Goal: Transaction & Acquisition: Purchase product/service

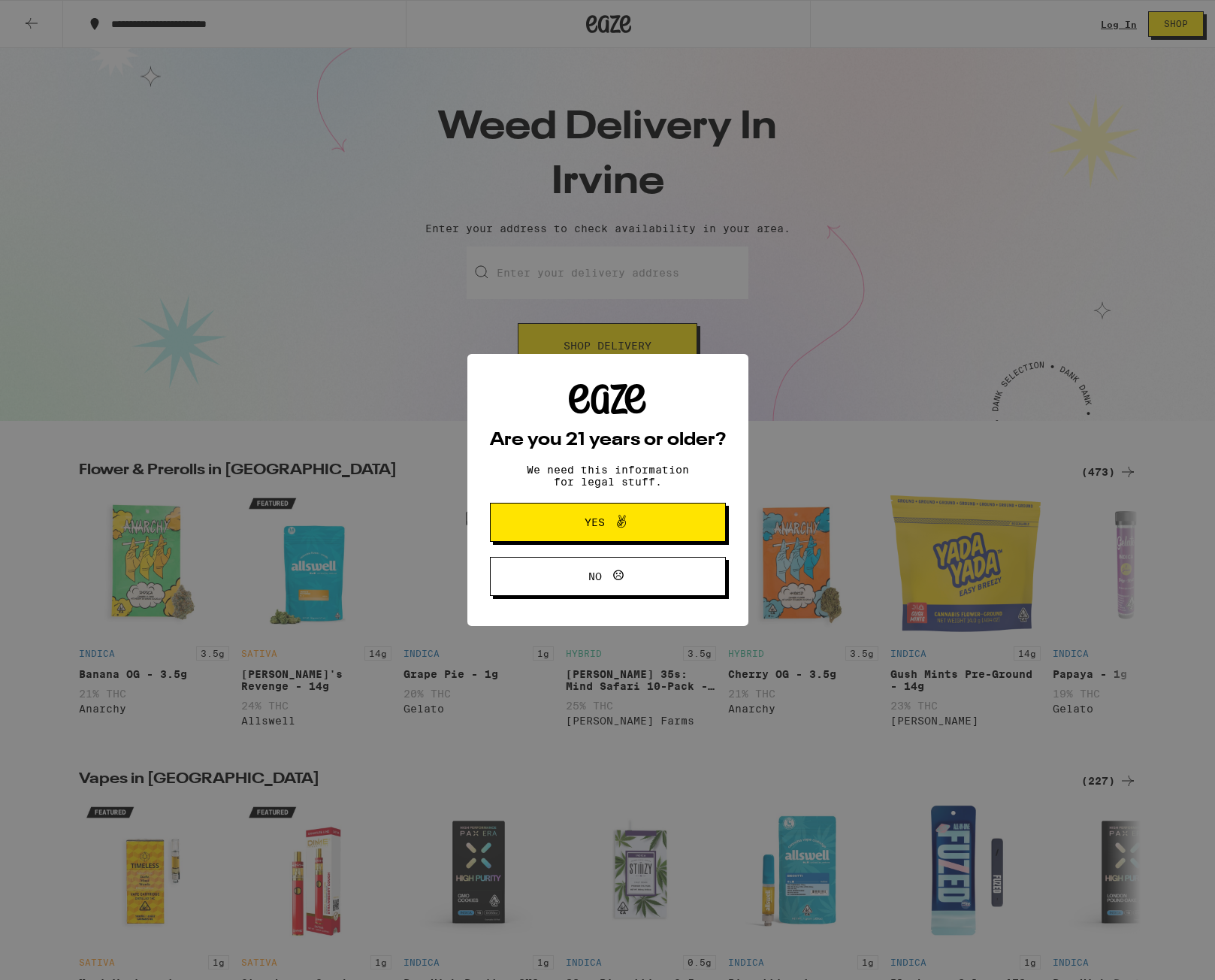
click at [598, 524] on span "Yes" at bounding box center [595, 523] width 21 height 11
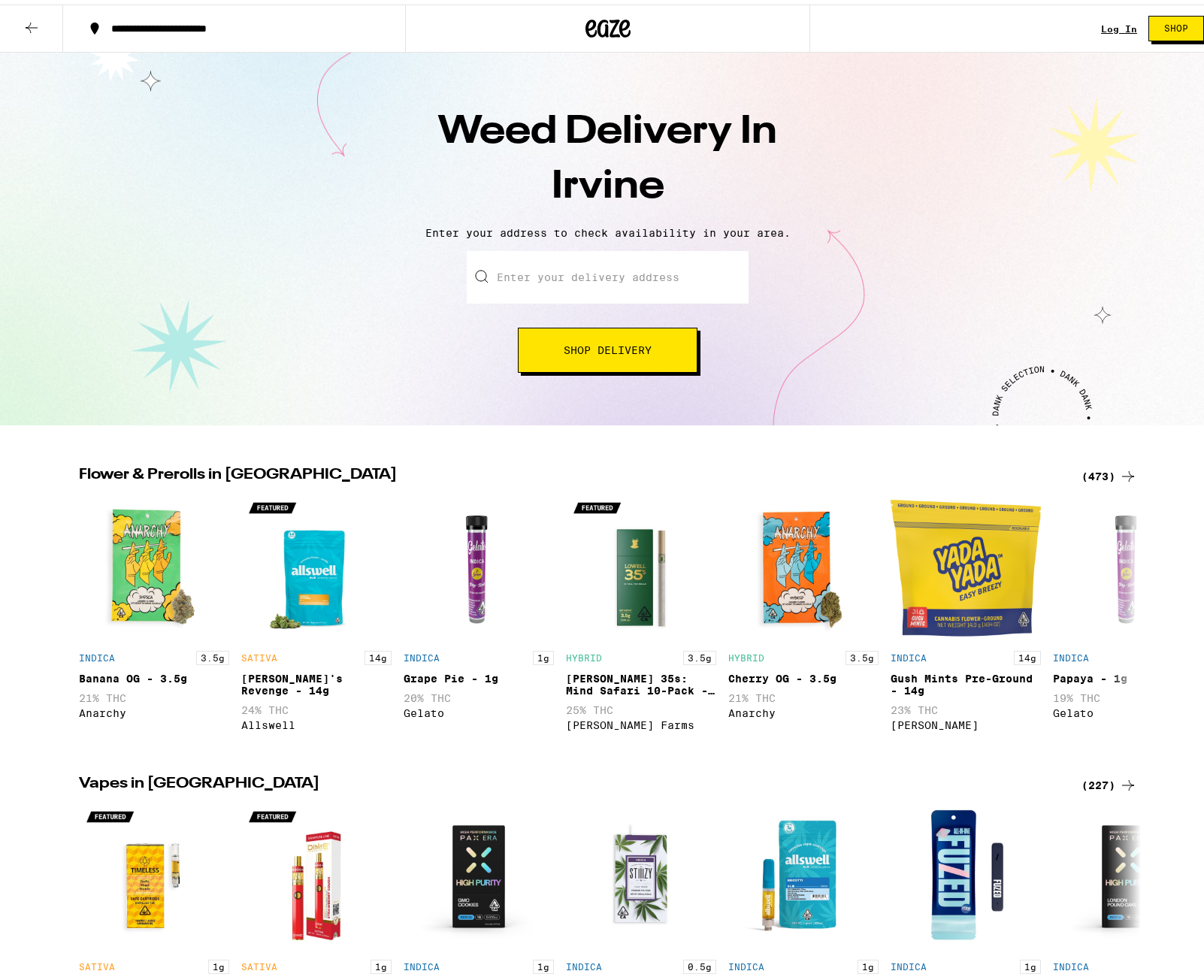
click at [1110, 28] on div "Log In" at bounding box center [1118, 24] width 36 height 10
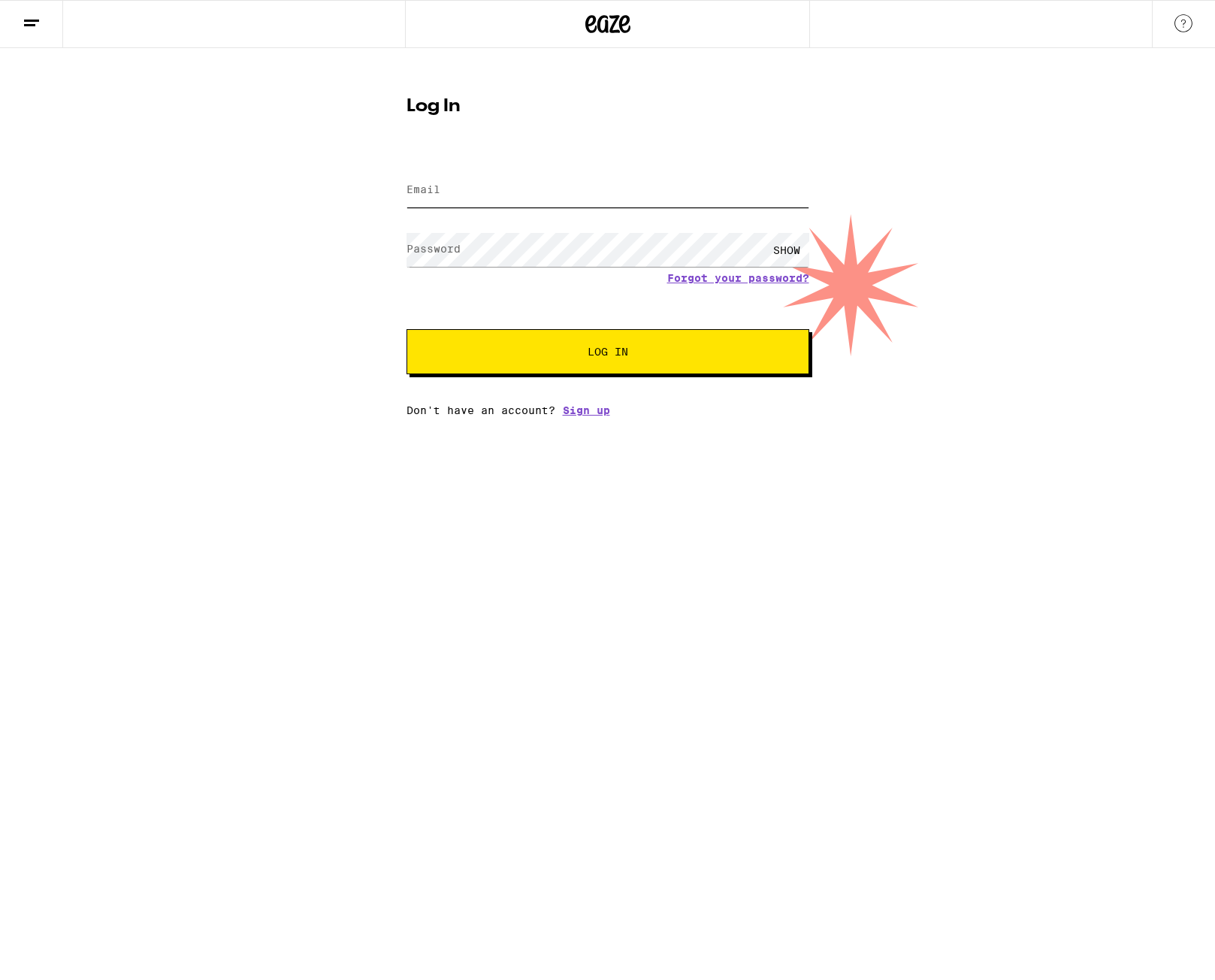
click at [497, 193] on input "Email" at bounding box center [608, 190] width 403 height 34
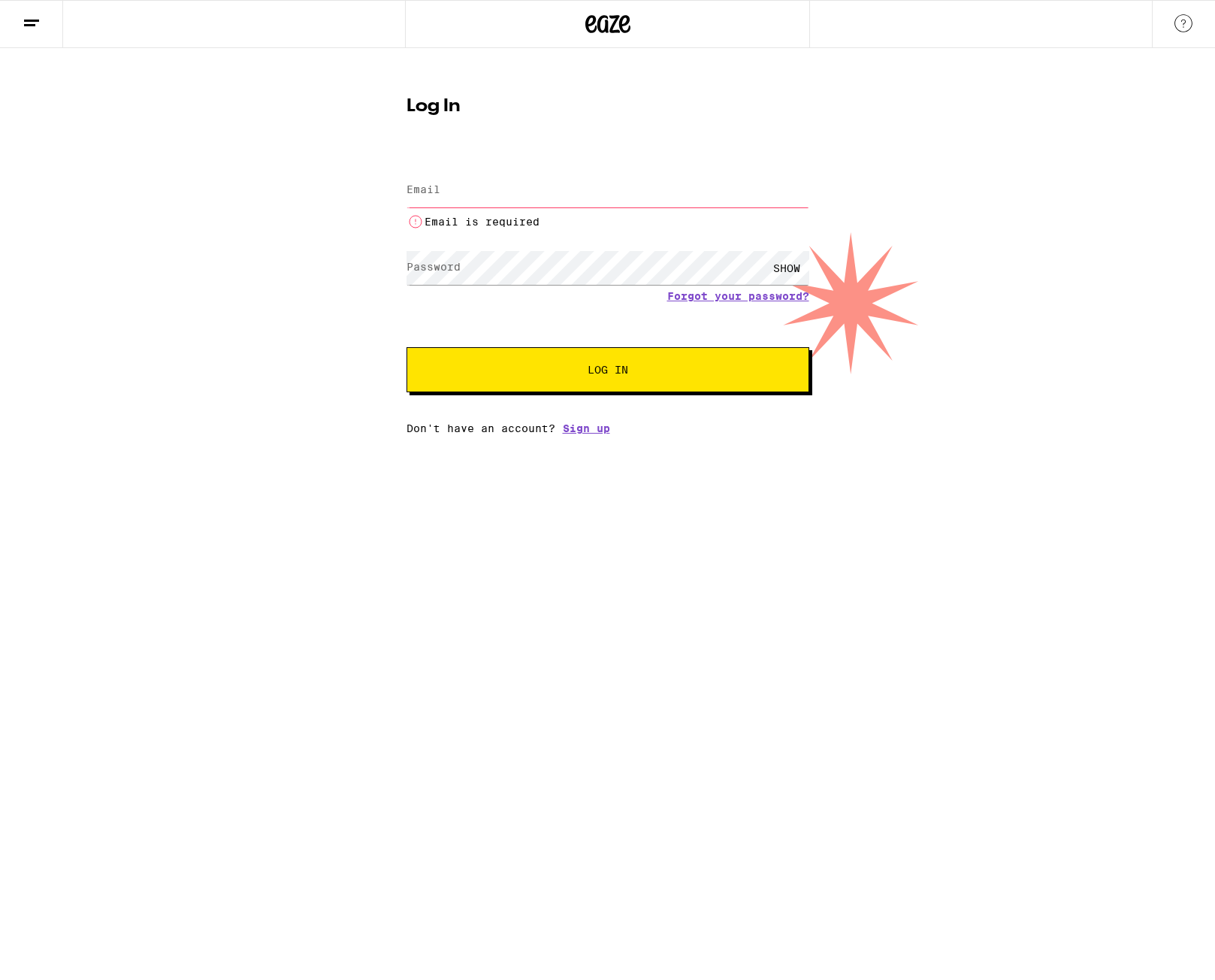
type input "[EMAIL_ADDRESS][DOMAIN_NAME]"
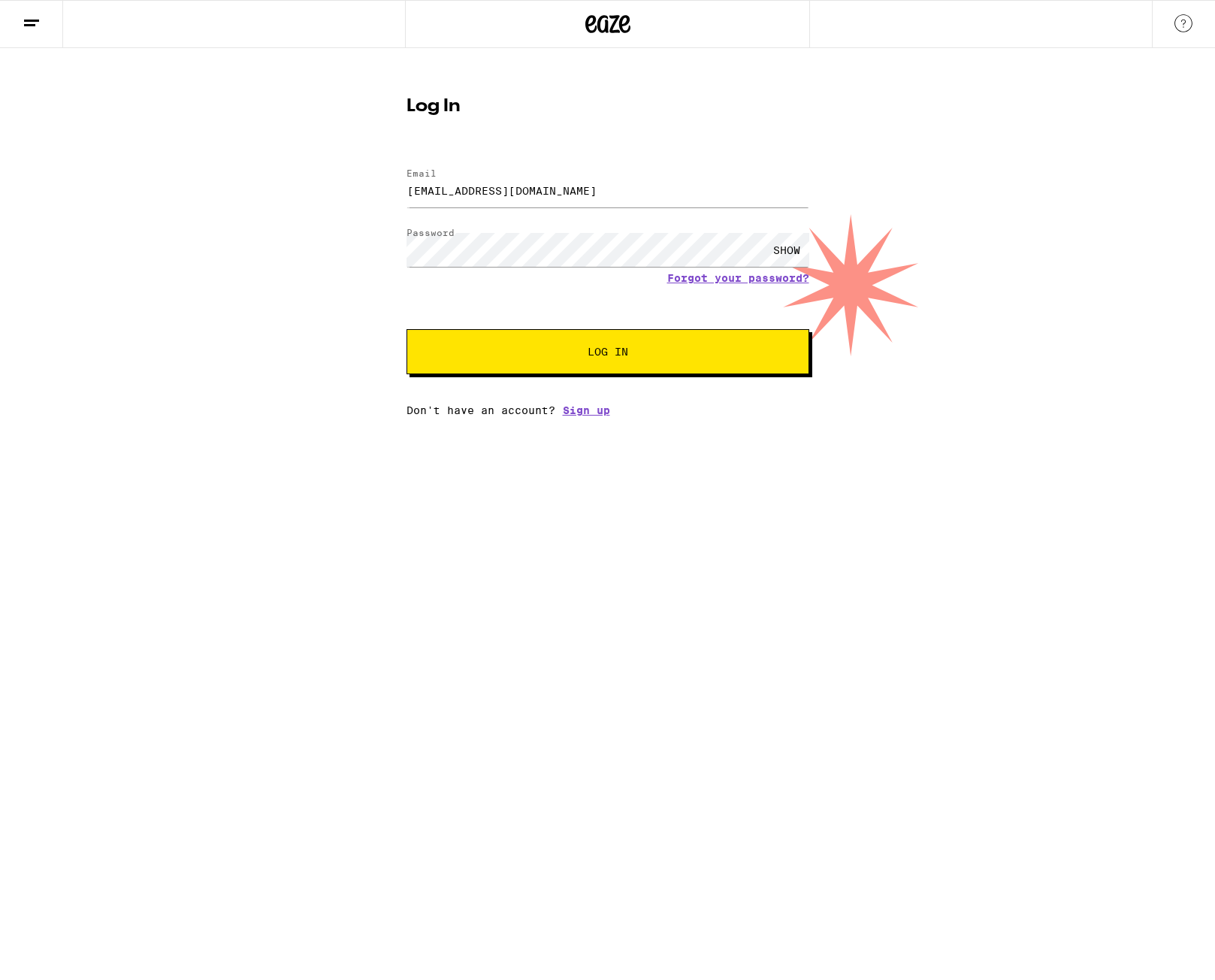
click at [561, 354] on span "Log In" at bounding box center [608, 352] width 281 height 11
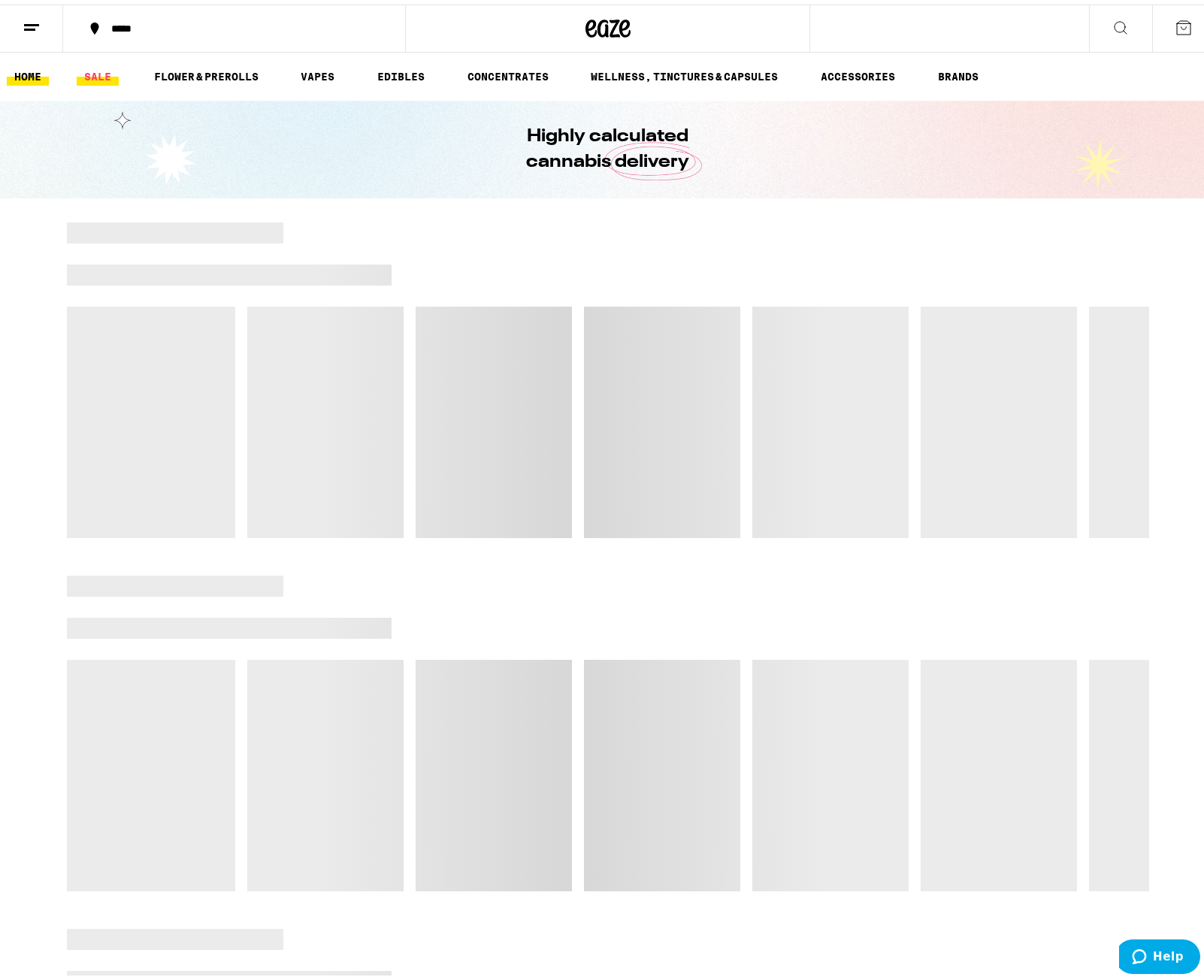
click at [88, 75] on link "SALE" at bounding box center [97, 72] width 42 height 18
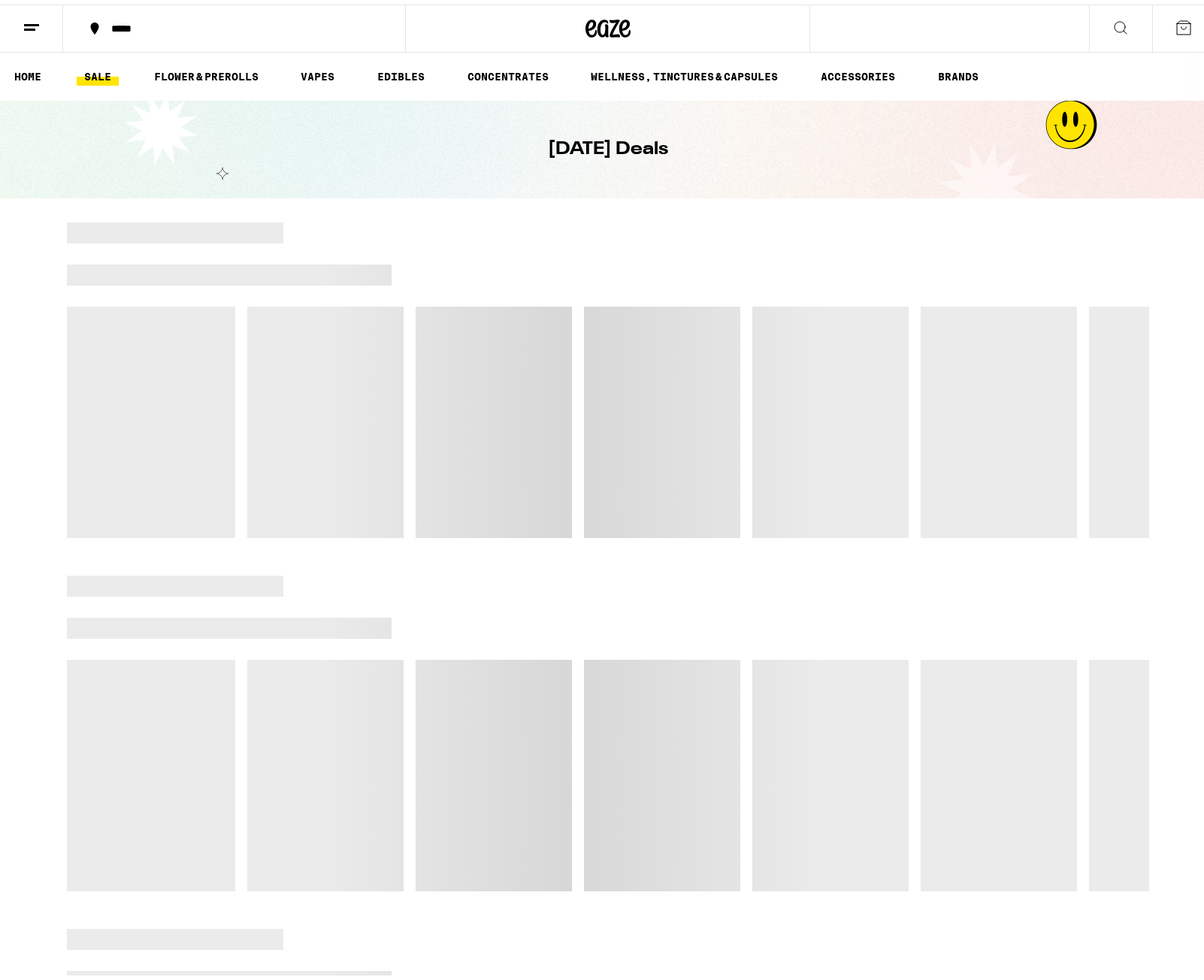
click at [105, 77] on link "SALE" at bounding box center [97, 72] width 42 height 18
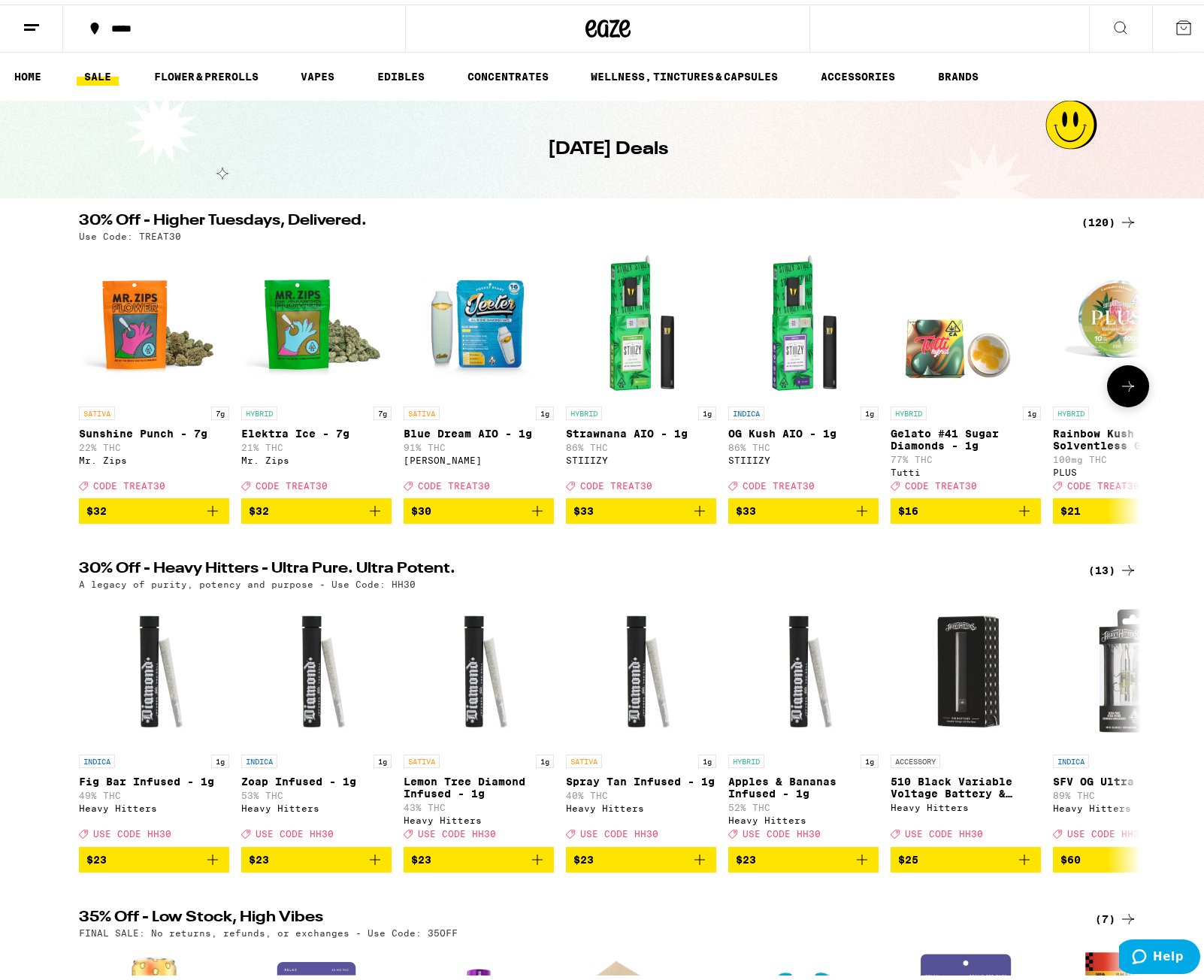
click at [1128, 390] on icon at bounding box center [1128, 381] width 18 height 18
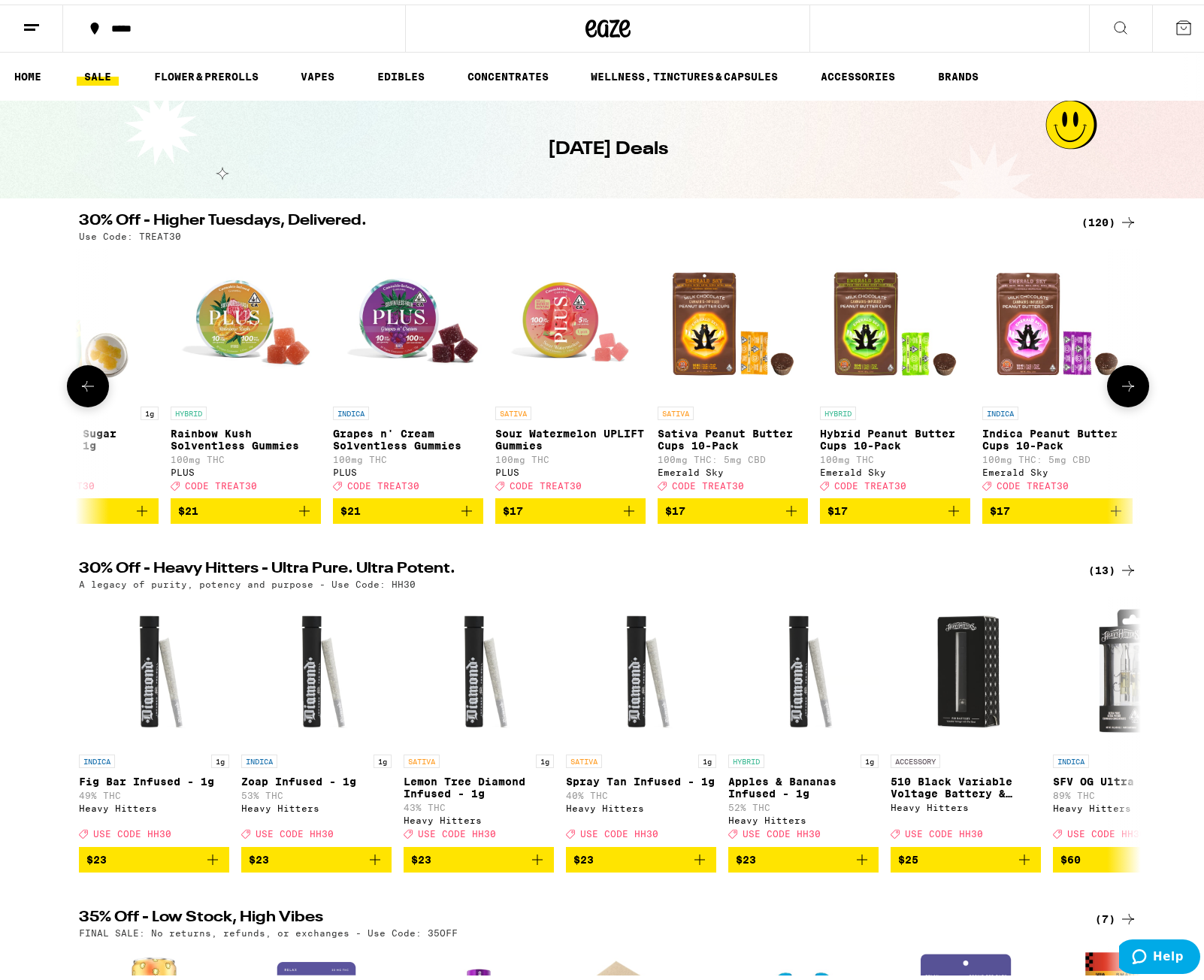
scroll to position [0, 894]
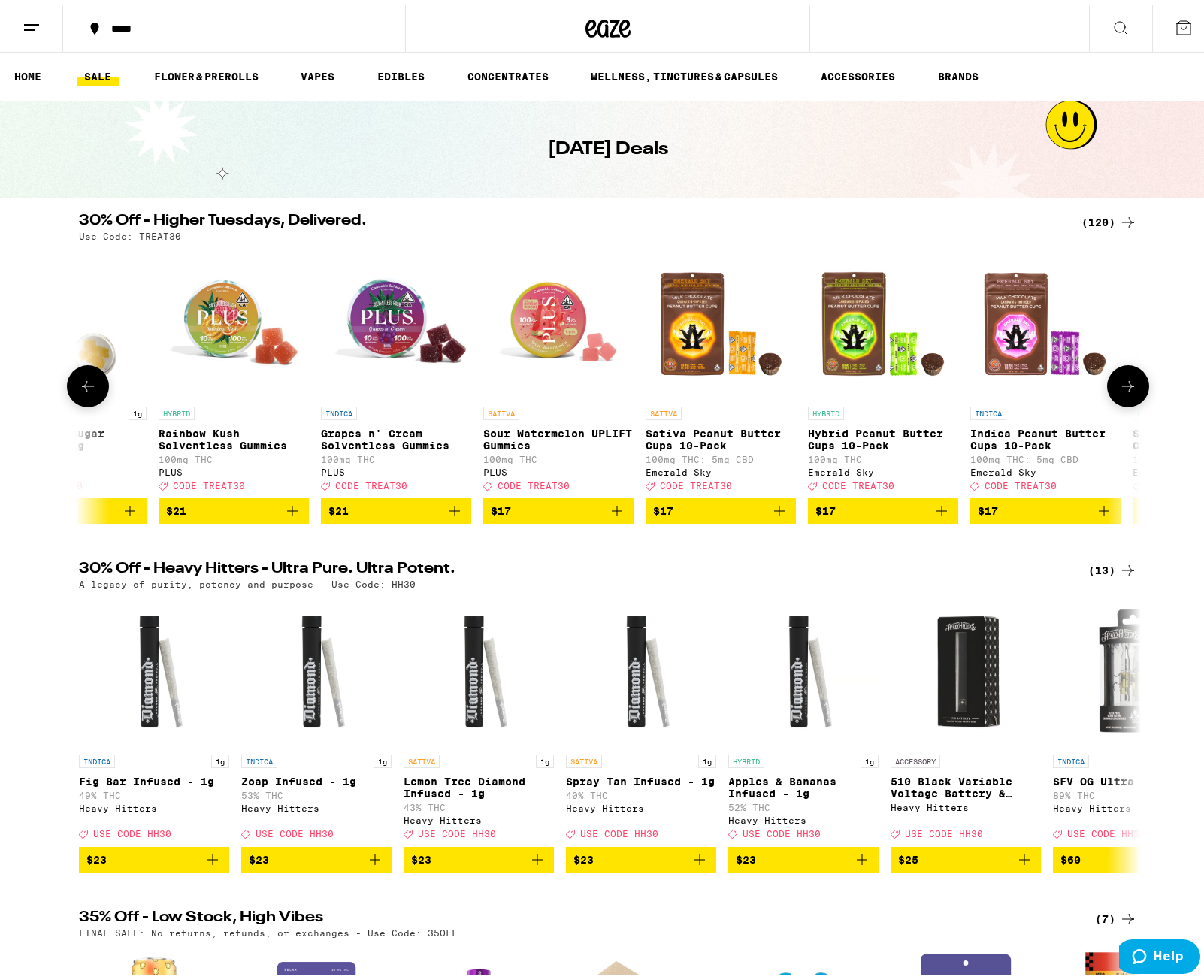
click at [82, 387] on icon at bounding box center [88, 381] width 12 height 11
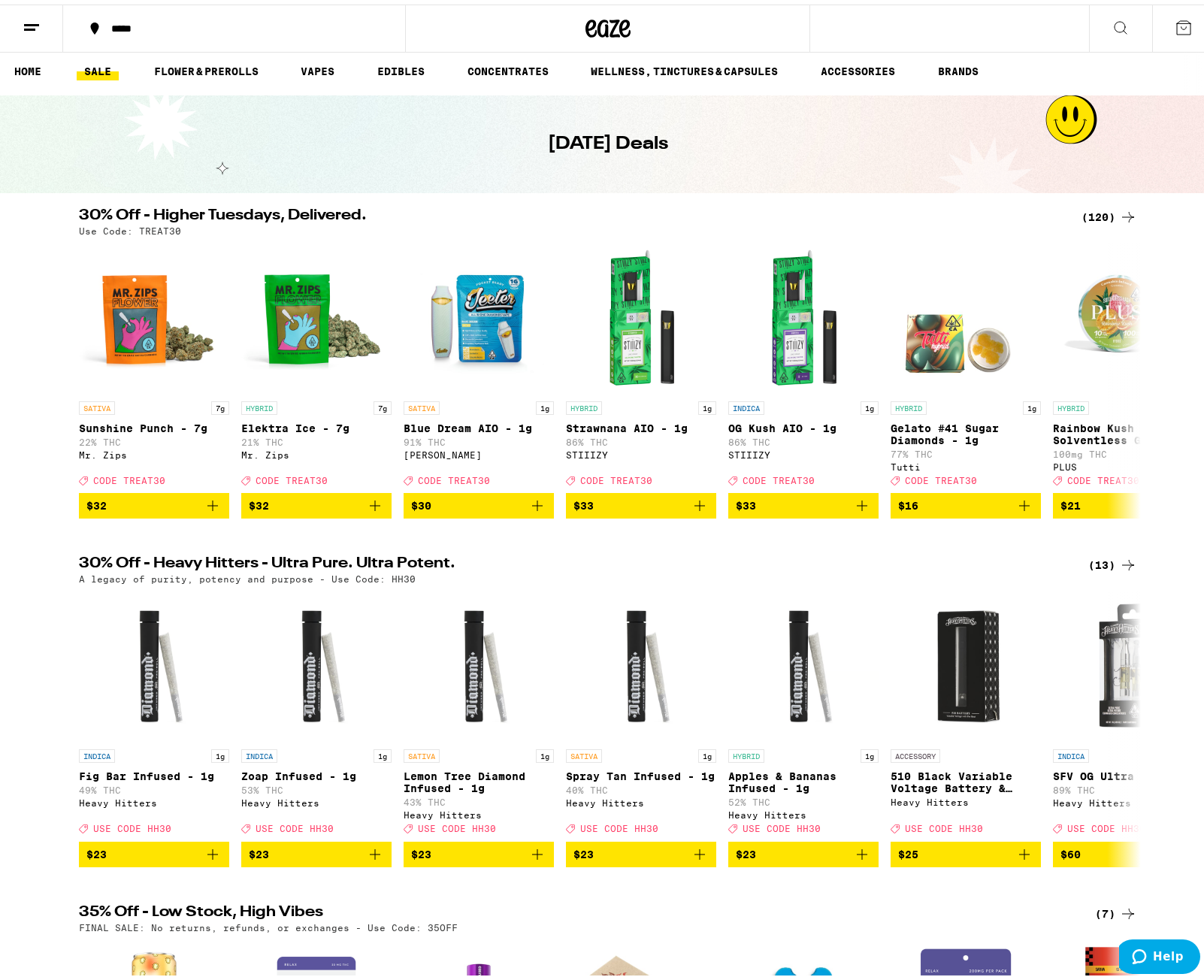
scroll to position [0, 0]
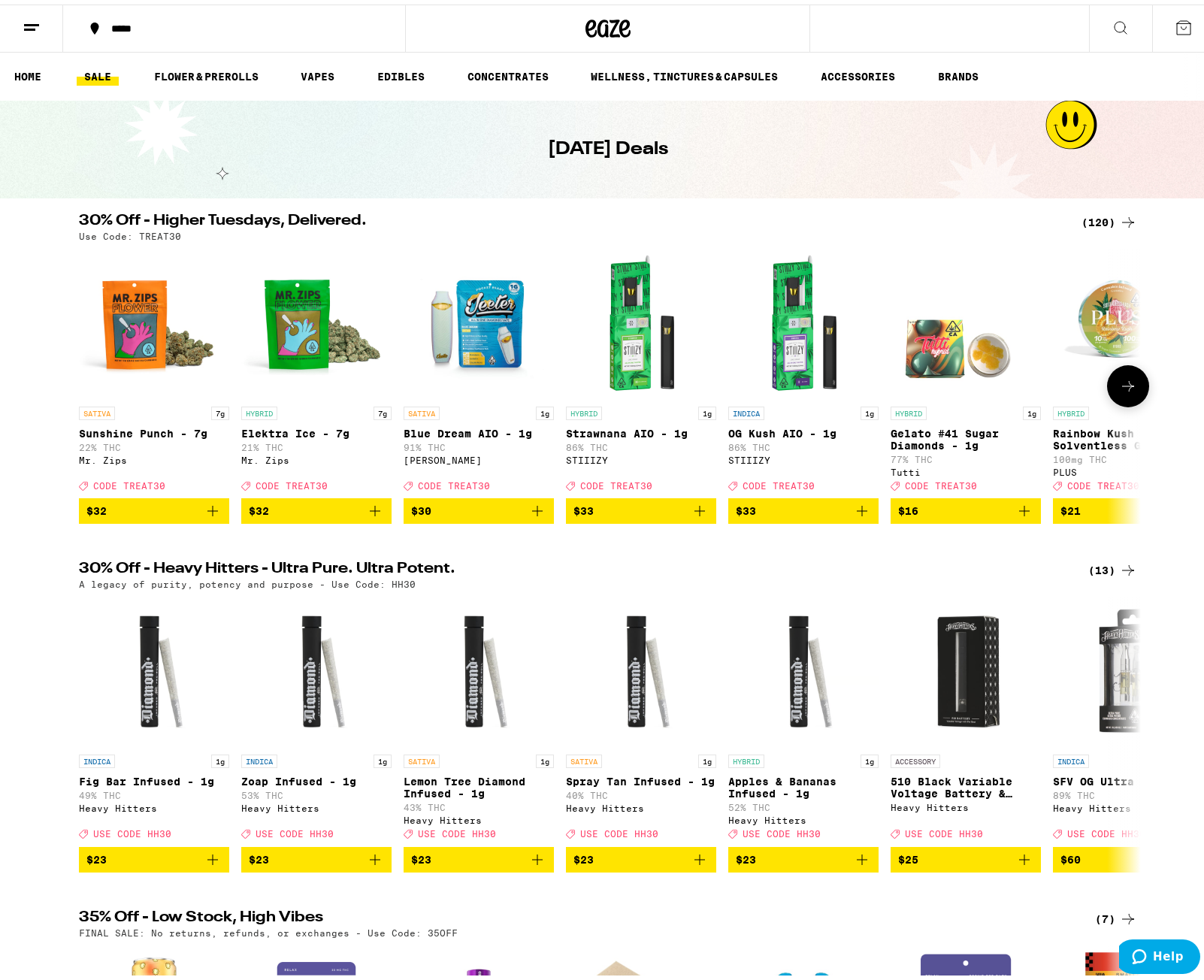
click at [536, 512] on icon "Add to bag" at bounding box center [538, 507] width 11 height 11
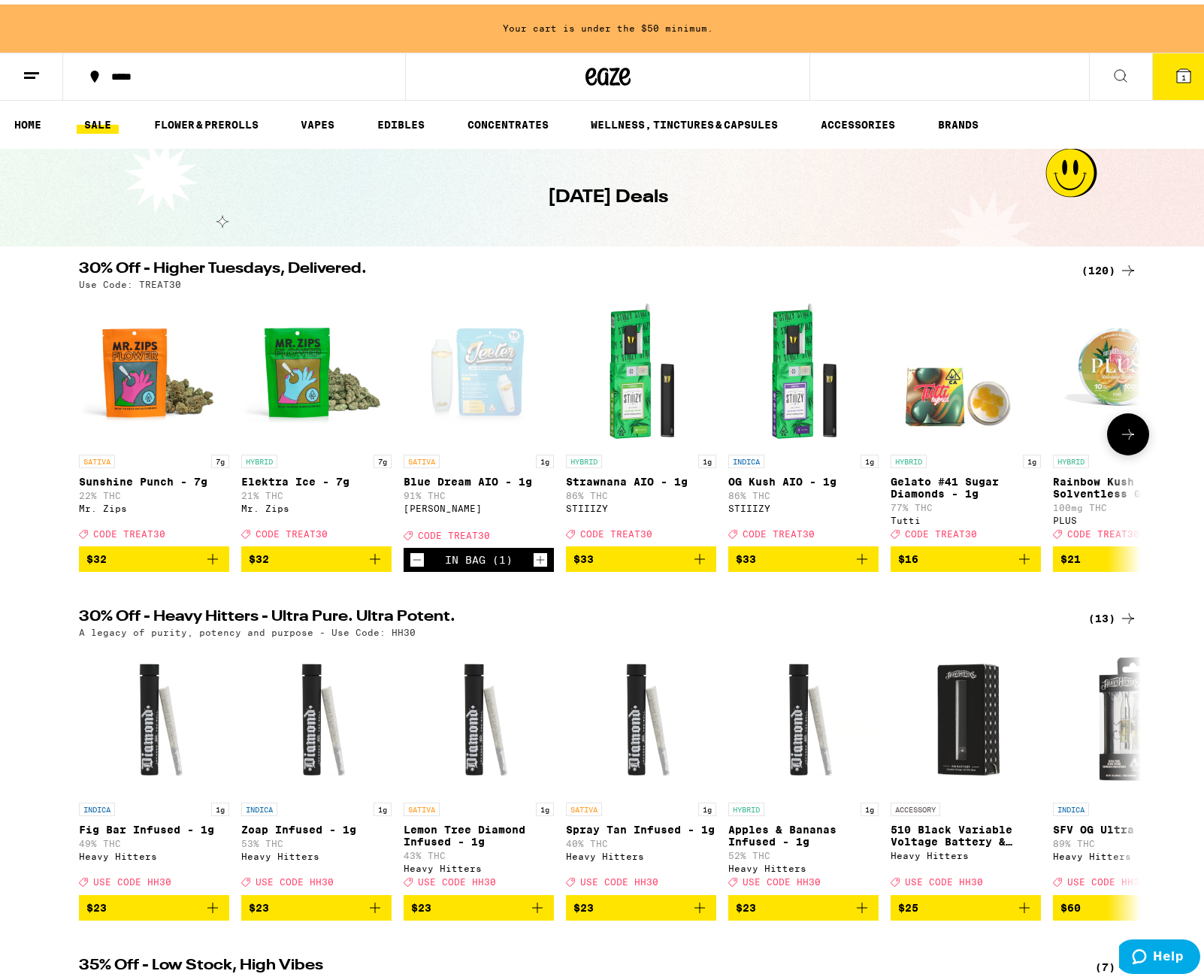
click at [693, 564] on icon "Add to bag" at bounding box center [699, 555] width 18 height 18
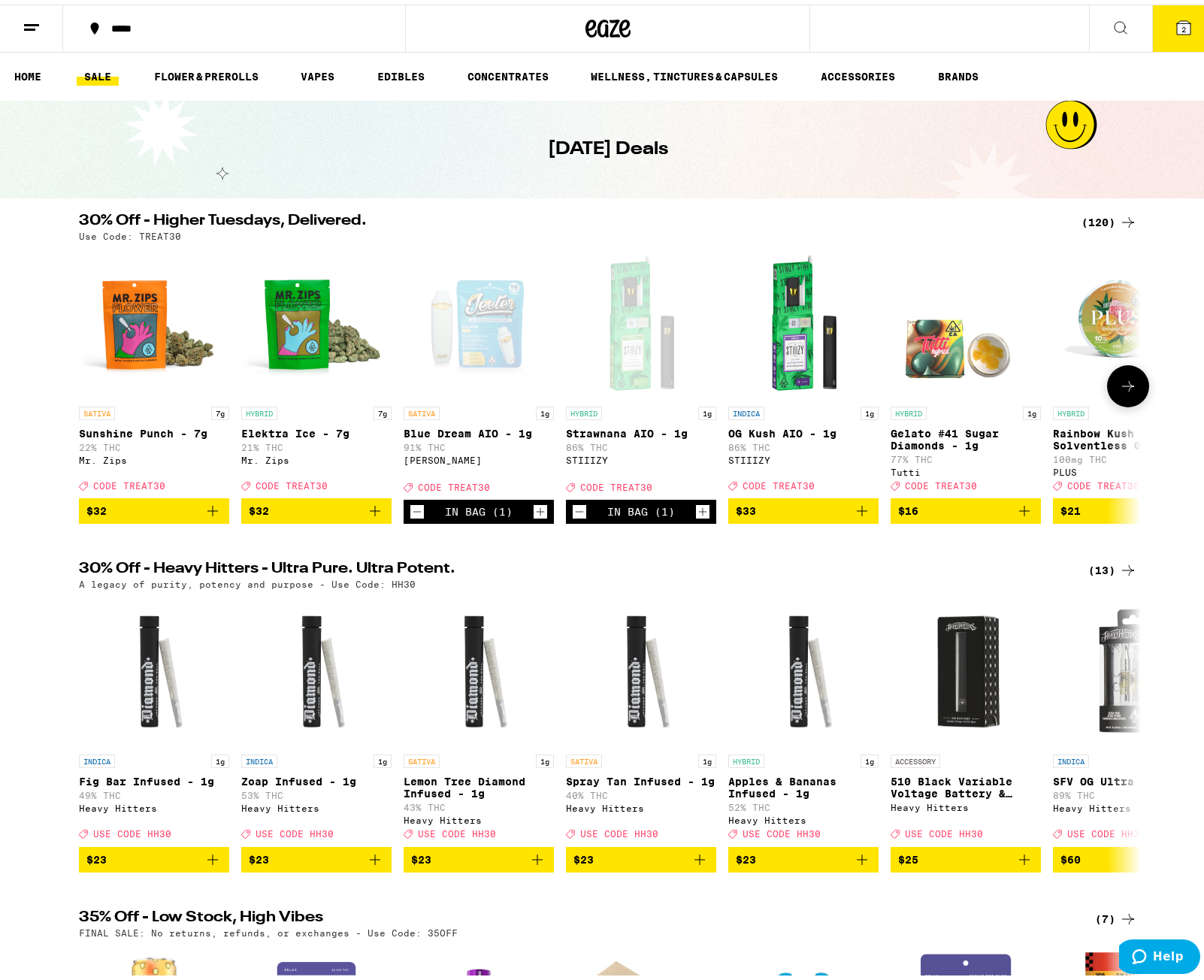
click at [1116, 400] on button at bounding box center [1127, 381] width 42 height 42
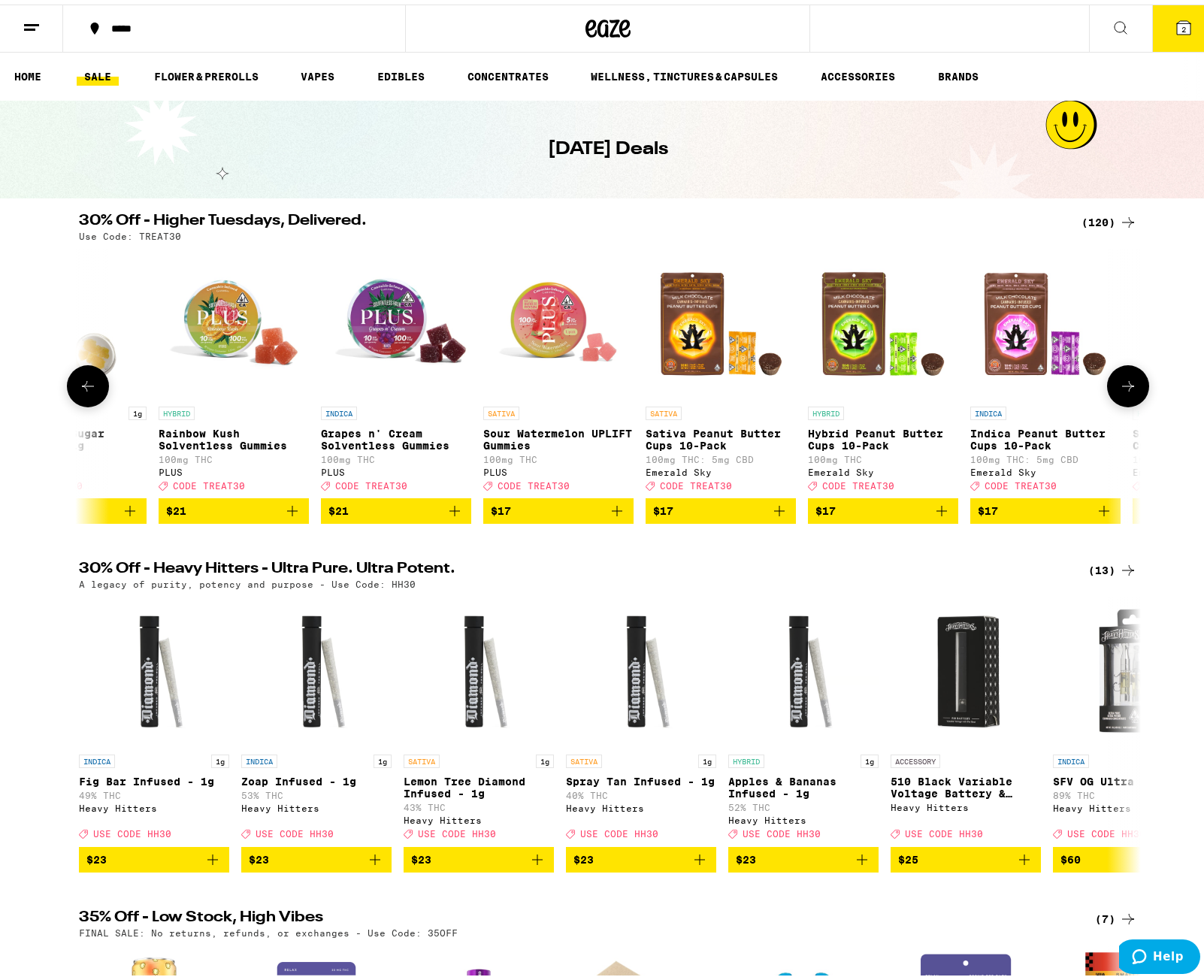
click at [1116, 400] on button at bounding box center [1127, 381] width 42 height 42
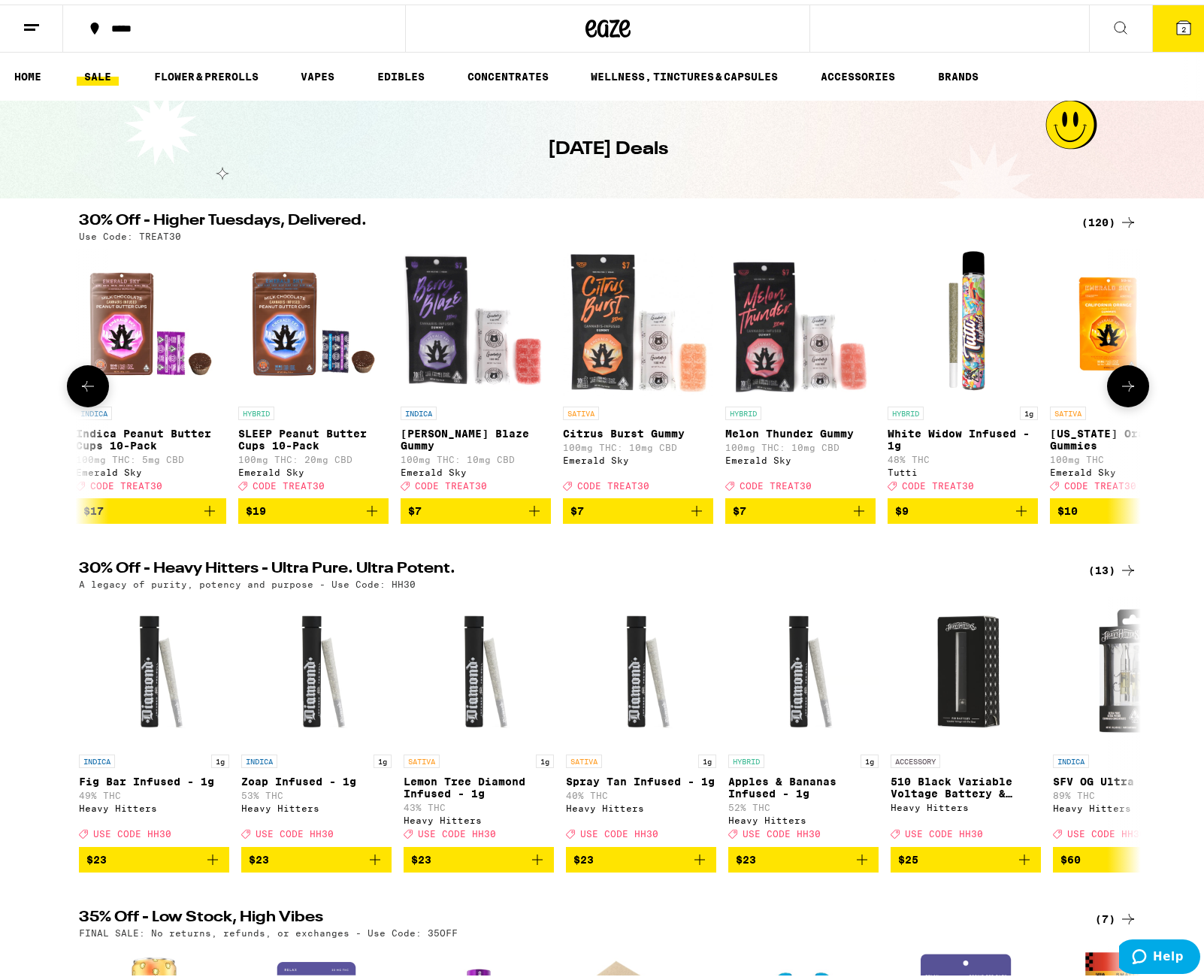
click at [1116, 400] on button at bounding box center [1127, 381] width 42 height 42
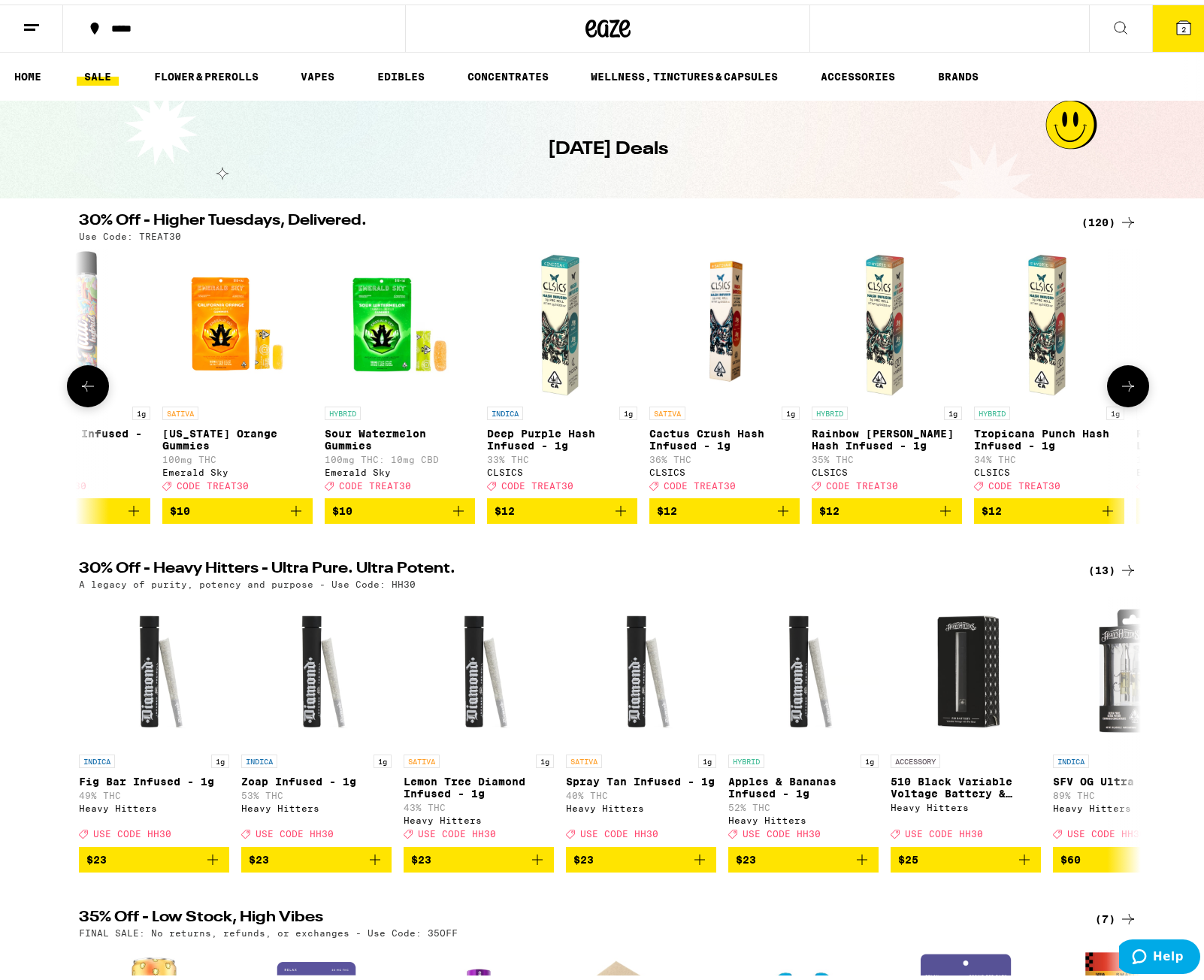
scroll to position [0, 2682]
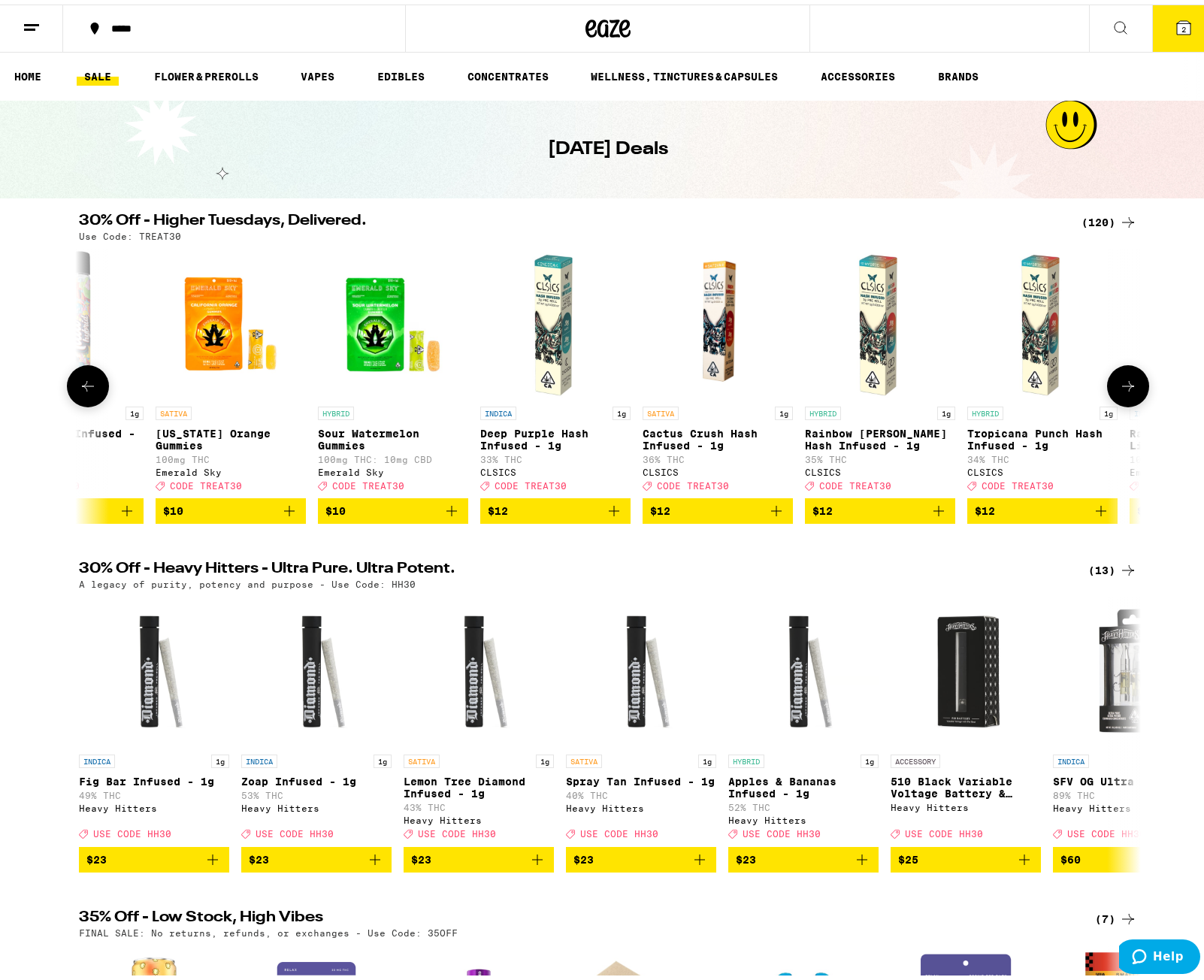
click at [1116, 400] on button at bounding box center [1127, 381] width 42 height 42
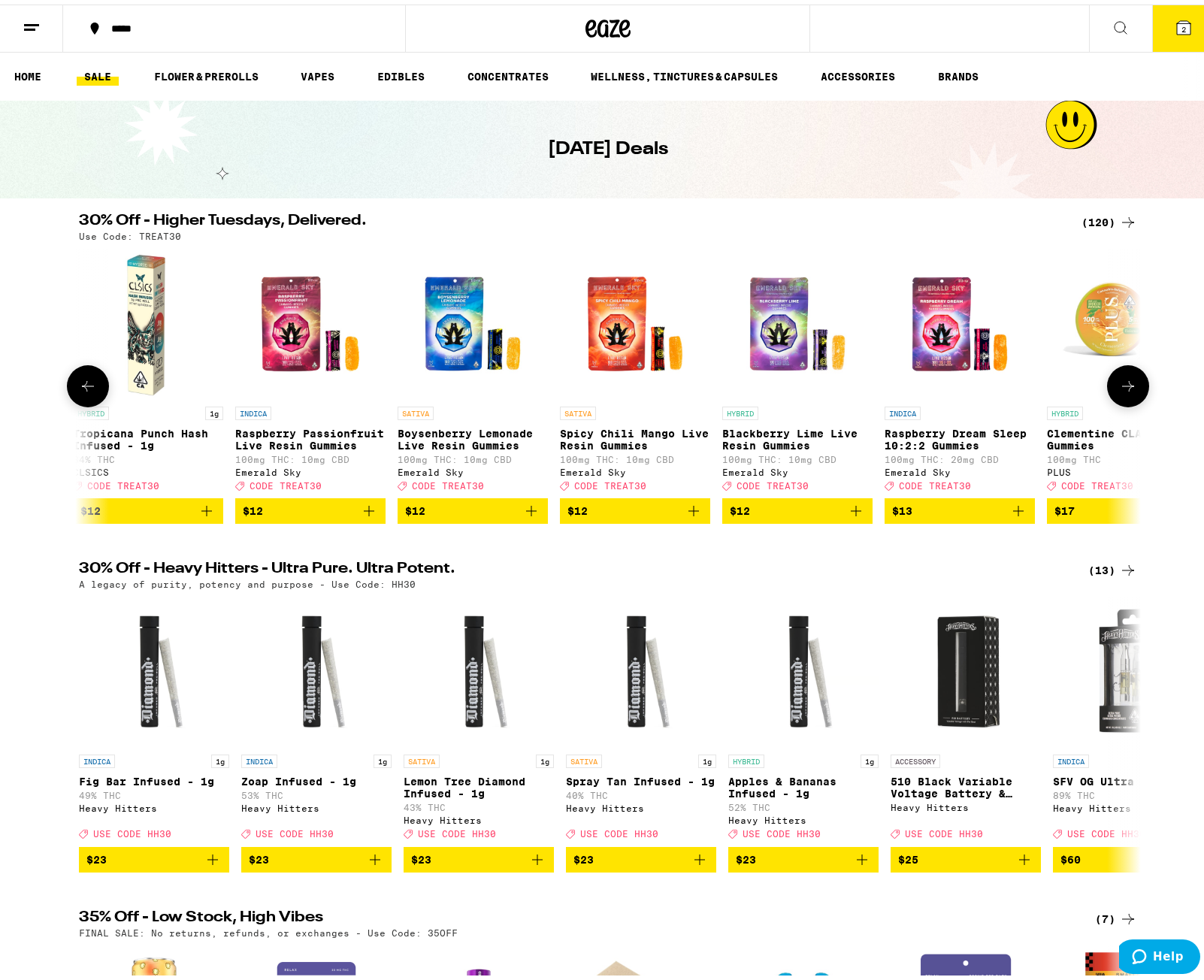
click at [1116, 400] on button at bounding box center [1127, 381] width 42 height 42
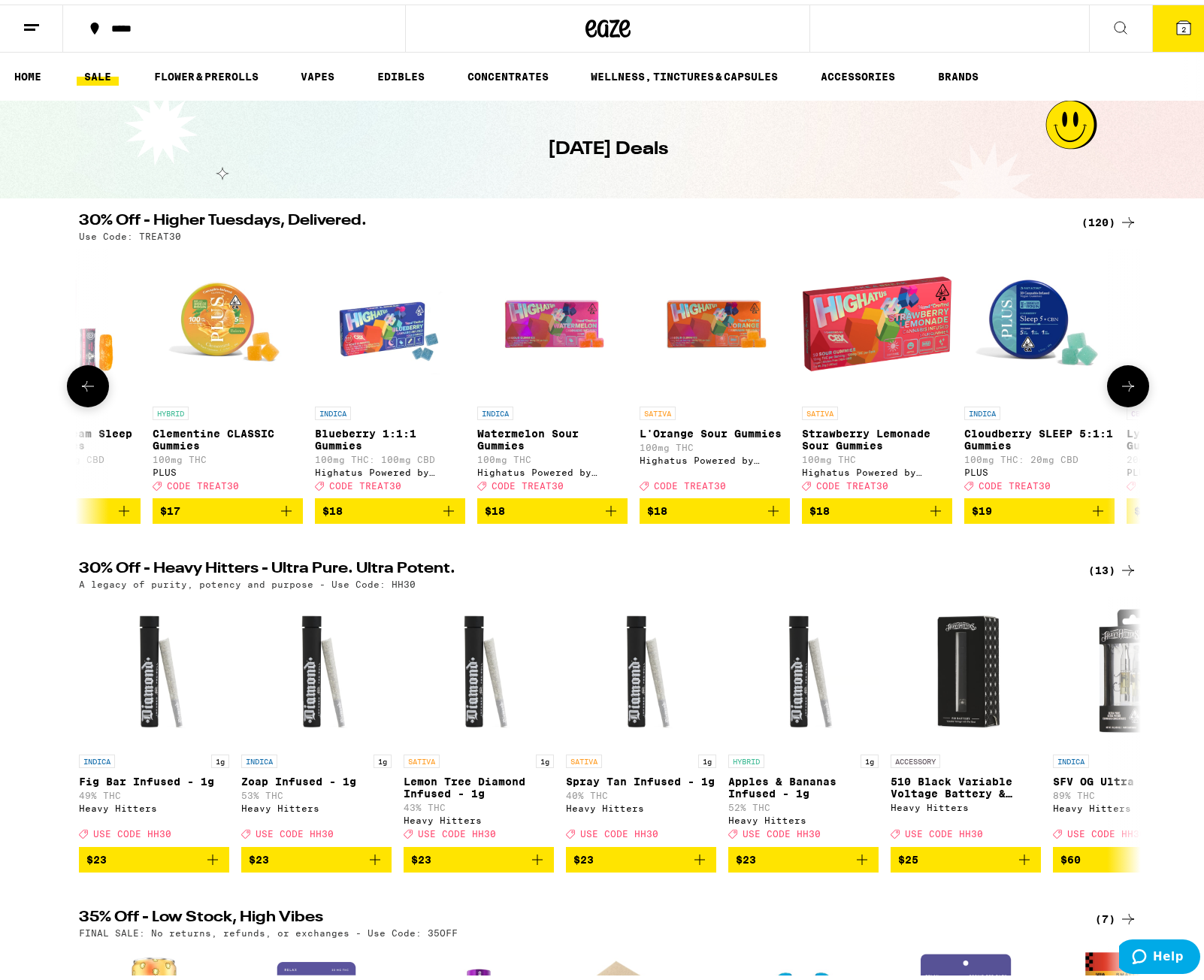
click at [84, 388] on icon at bounding box center [88, 381] width 18 height 18
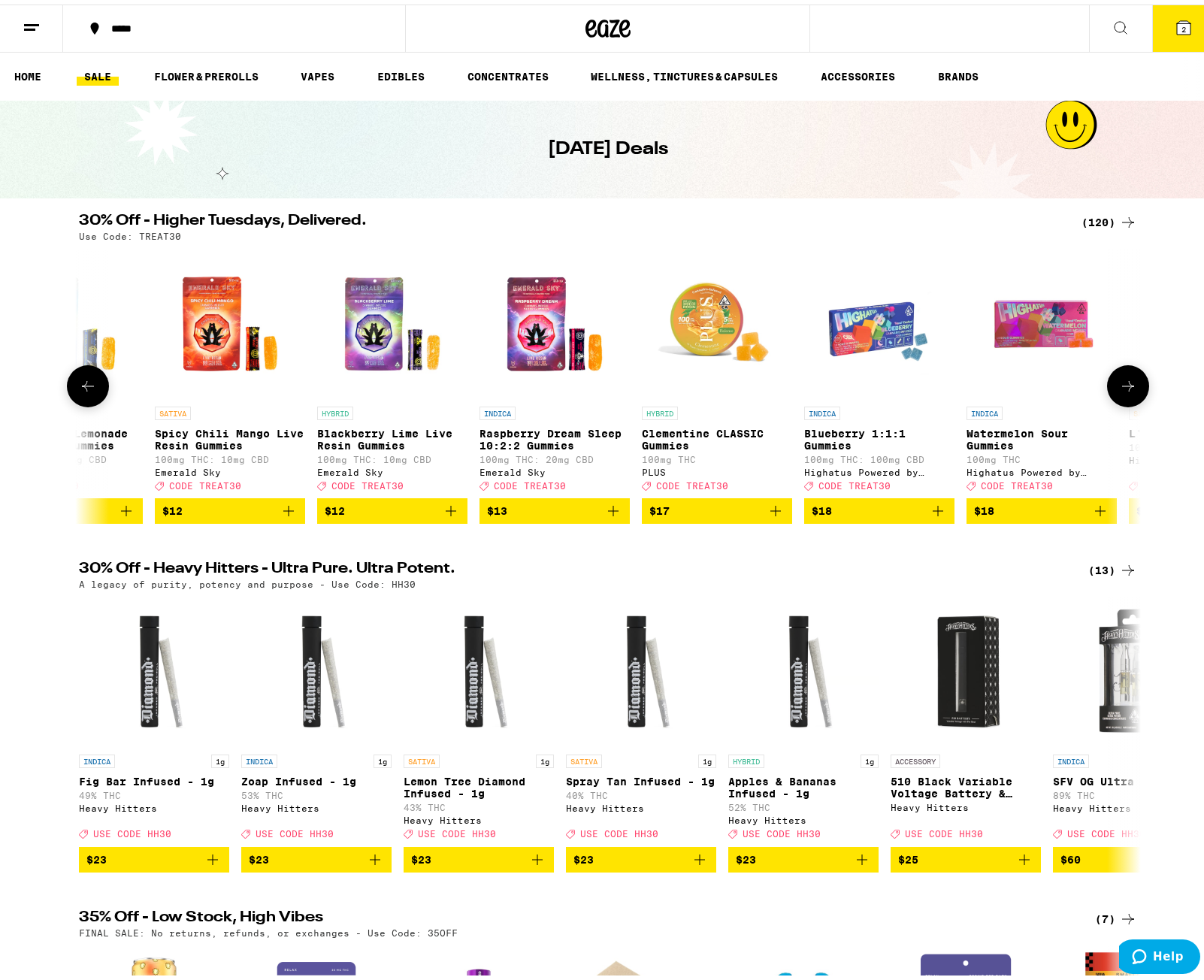
click at [84, 388] on icon at bounding box center [88, 381] width 18 height 18
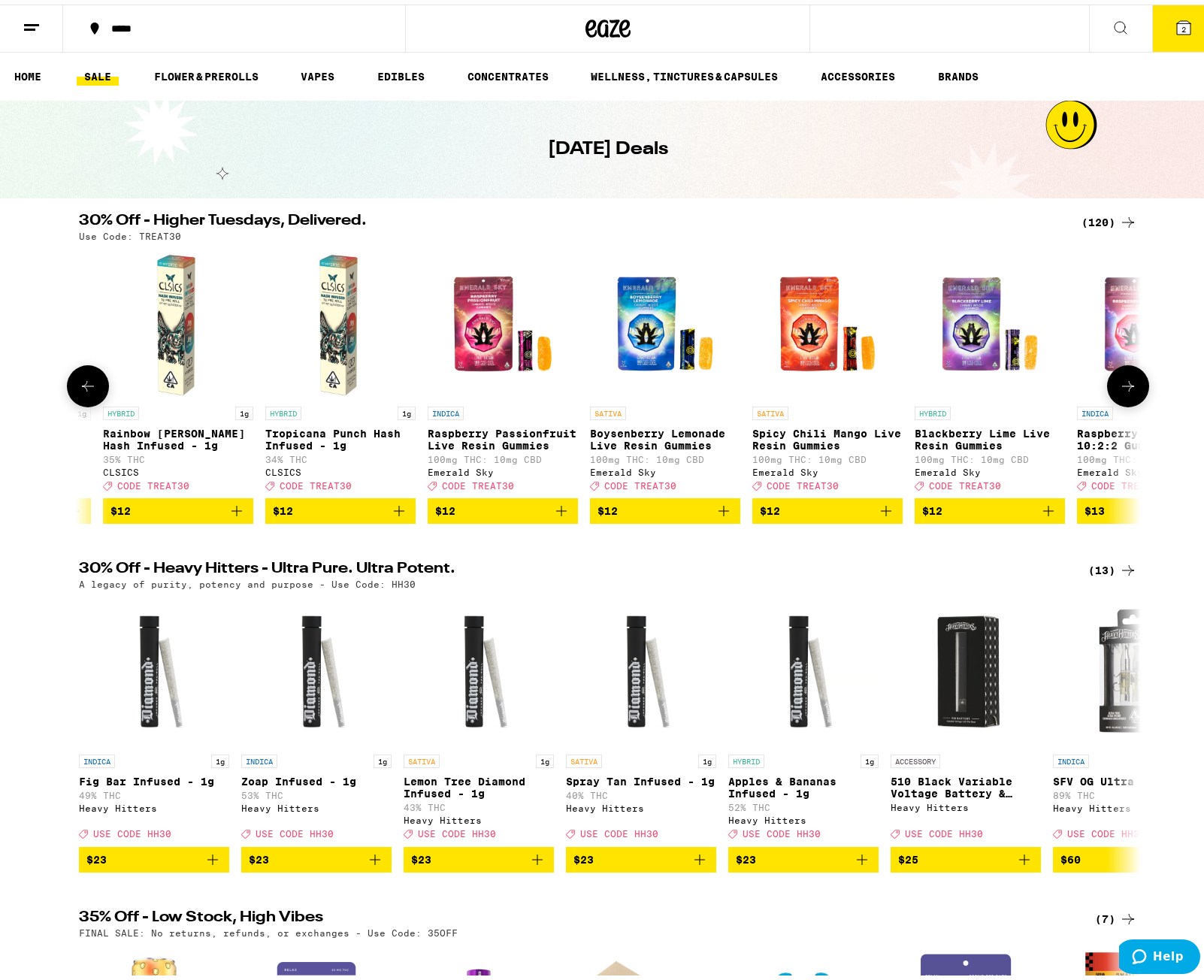
click at [84, 388] on icon at bounding box center [88, 381] width 18 height 18
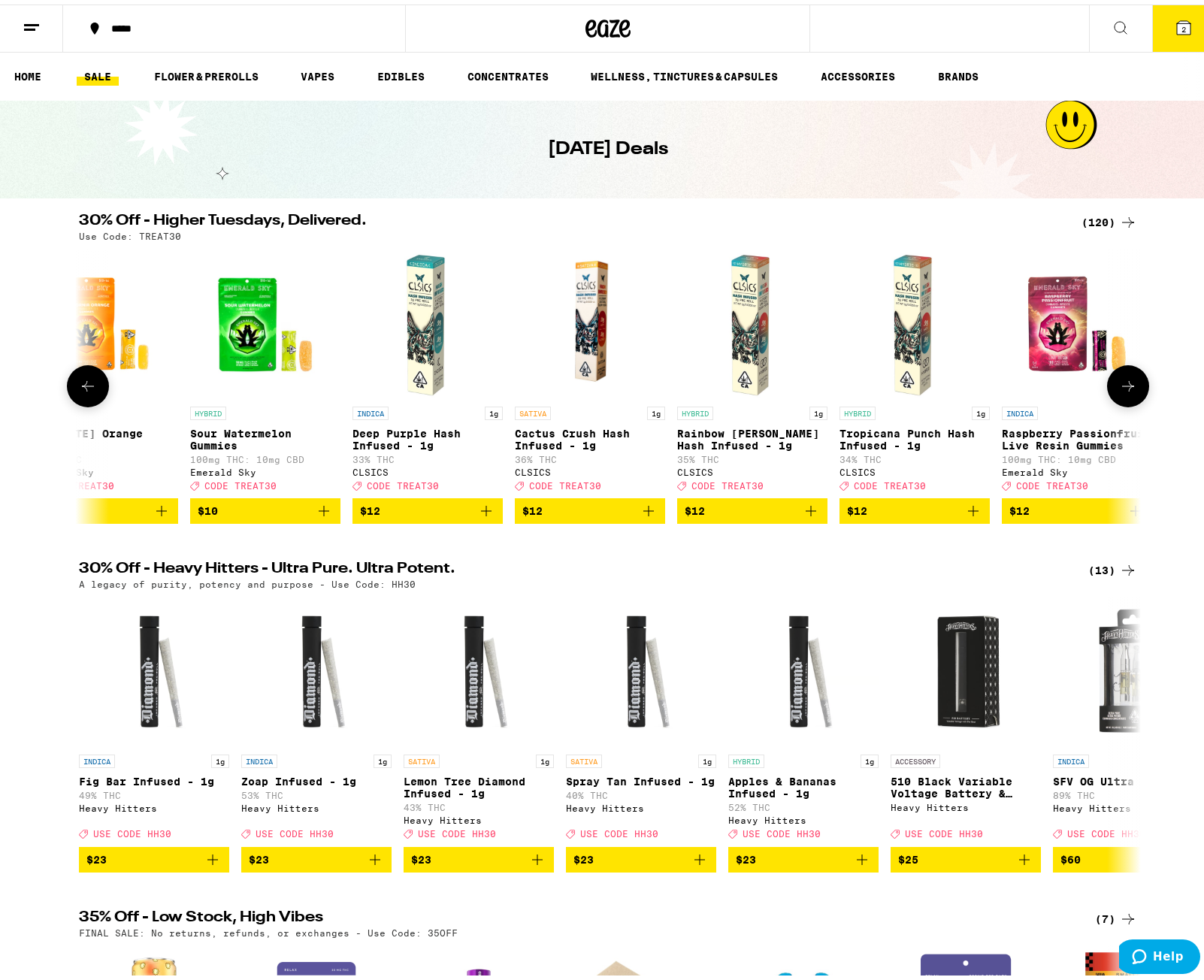
click at [84, 388] on icon at bounding box center [88, 381] width 18 height 18
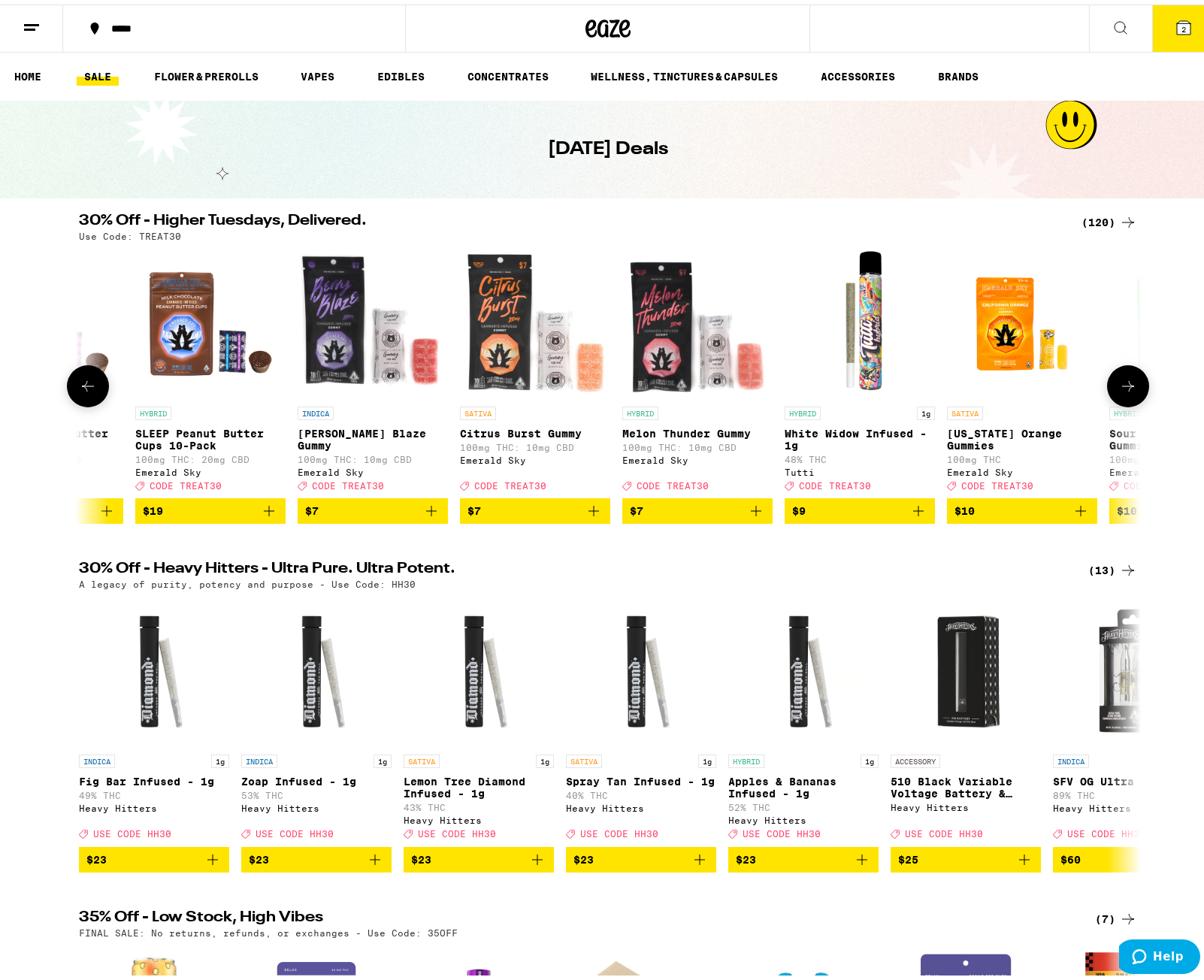
click at [84, 388] on icon at bounding box center [88, 381] width 18 height 18
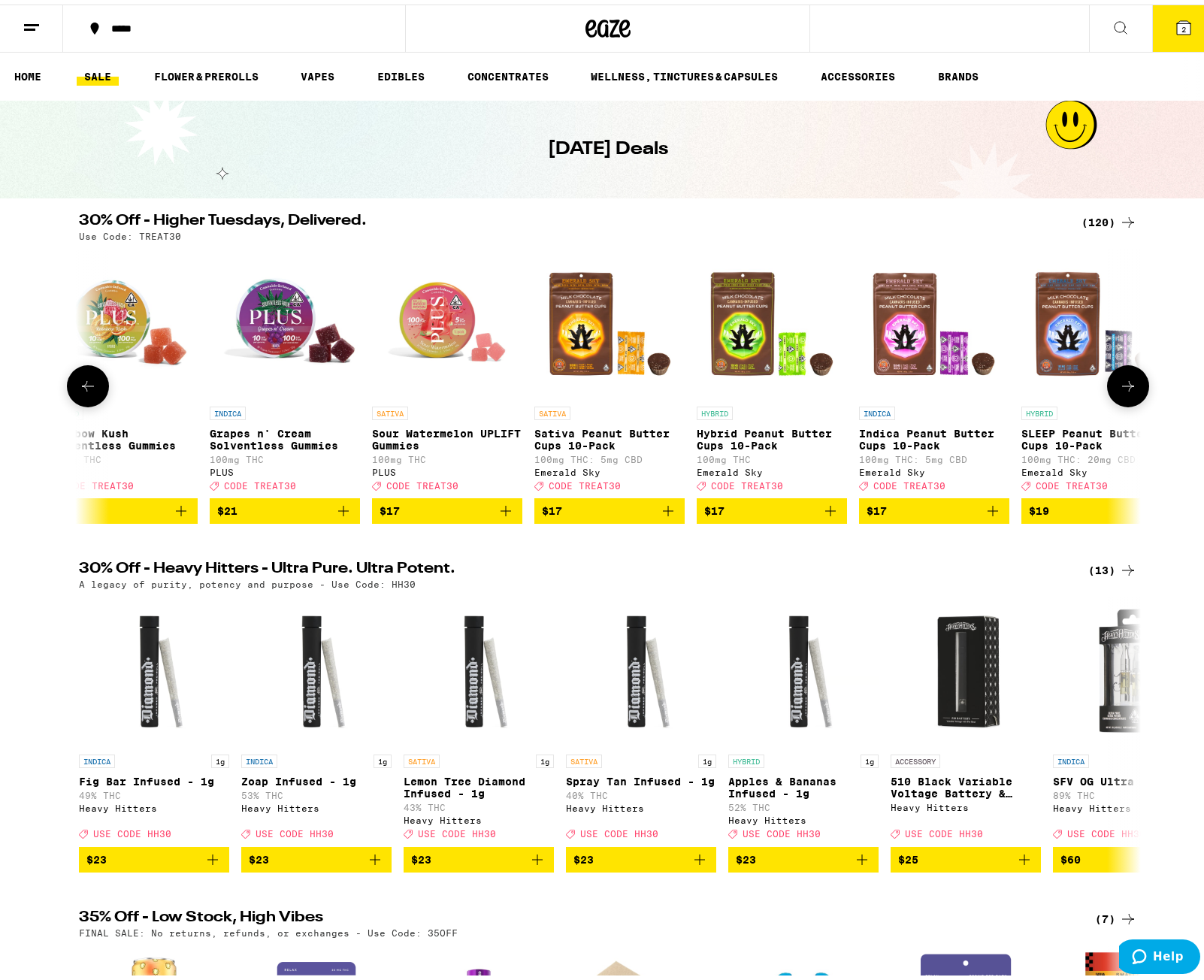
scroll to position [0, 997]
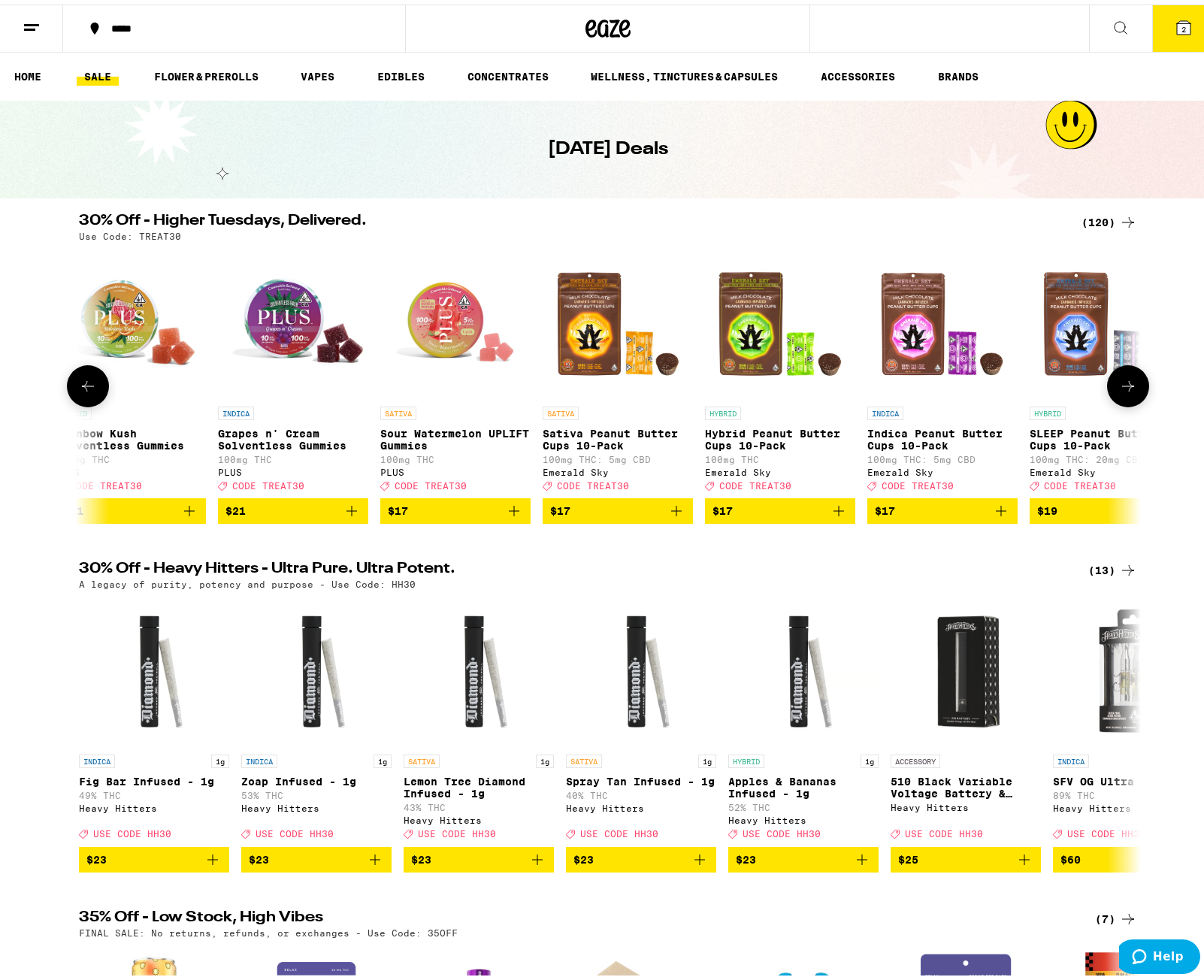
click at [83, 390] on icon at bounding box center [88, 381] width 18 height 18
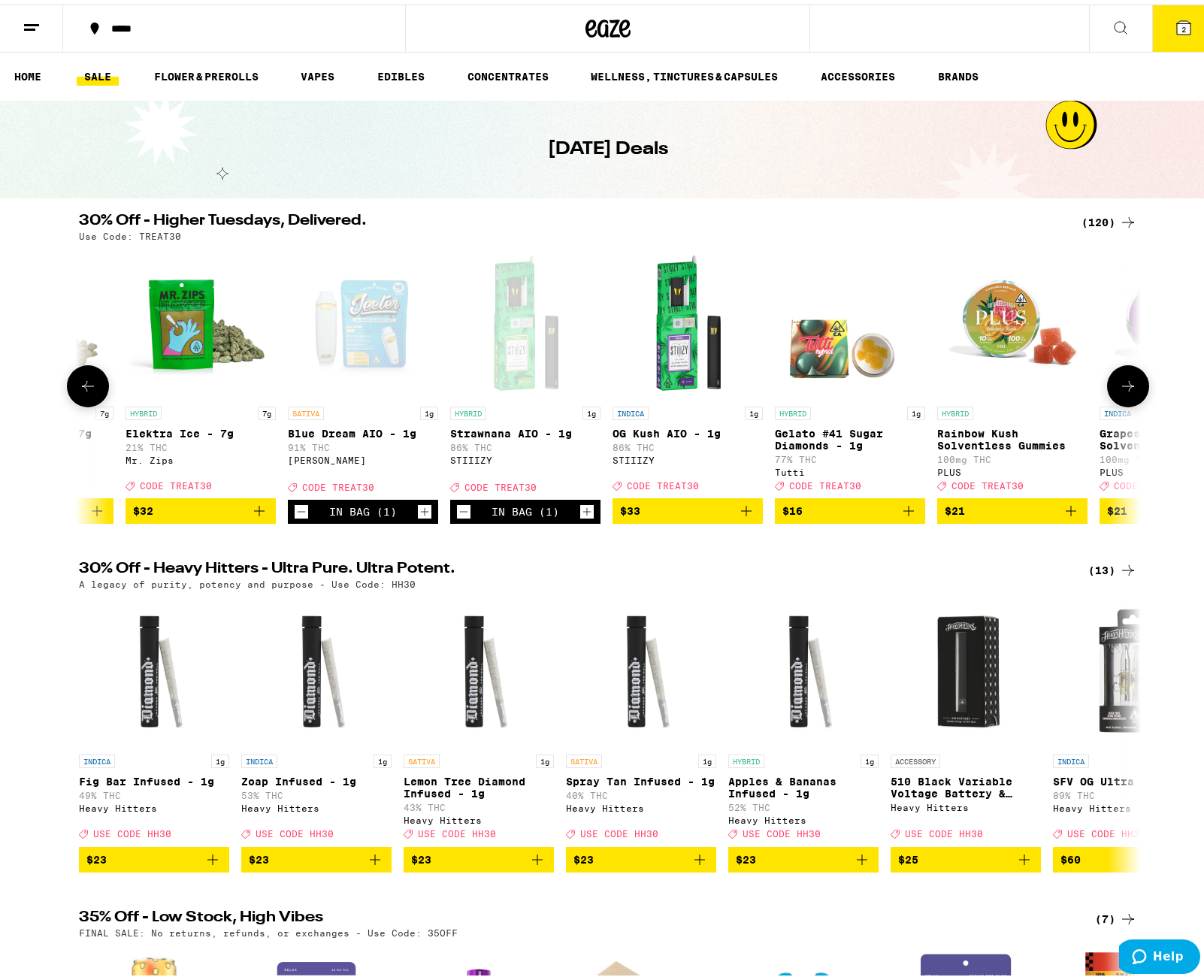
scroll to position [0, 103]
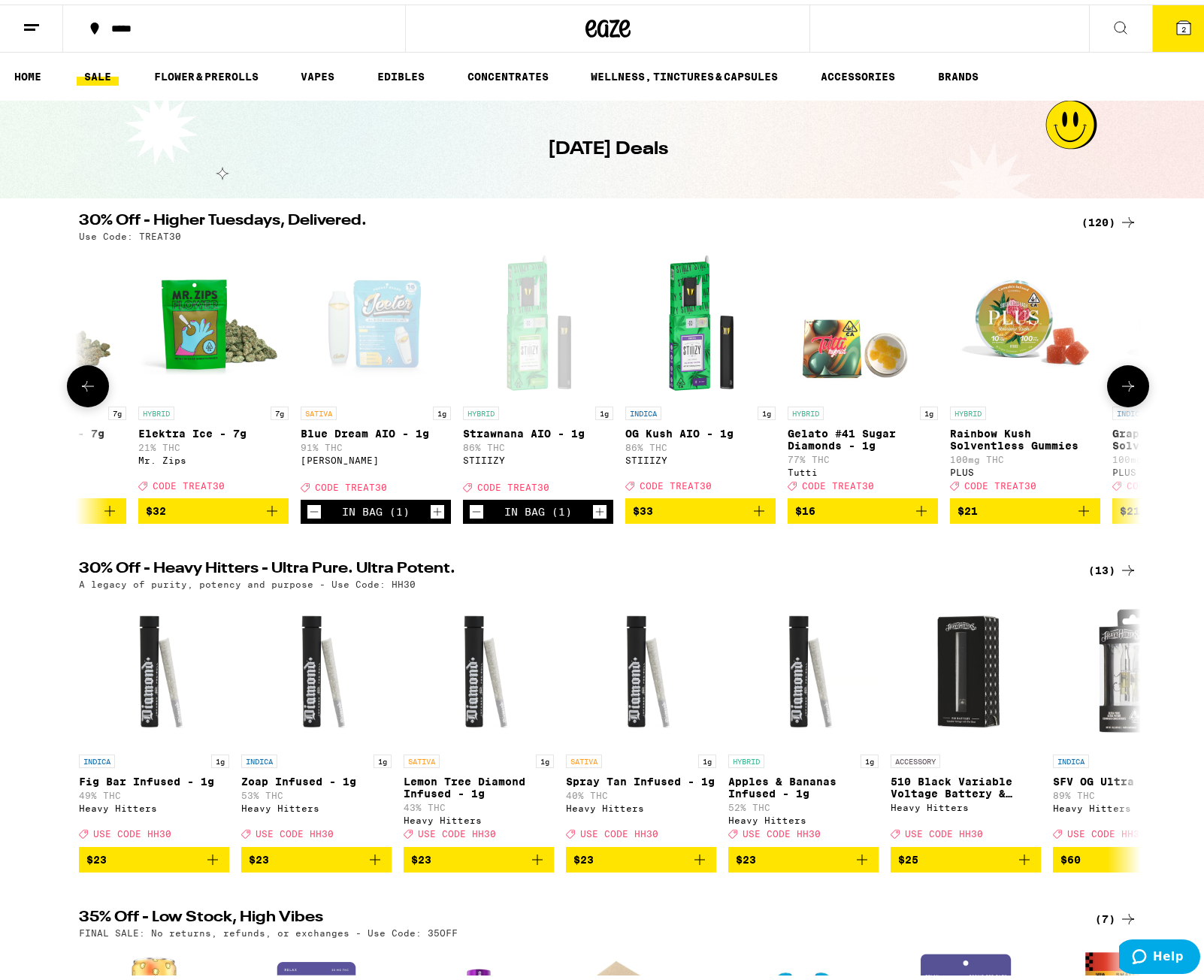
click at [757, 515] on icon "Add to bag" at bounding box center [759, 507] width 18 height 18
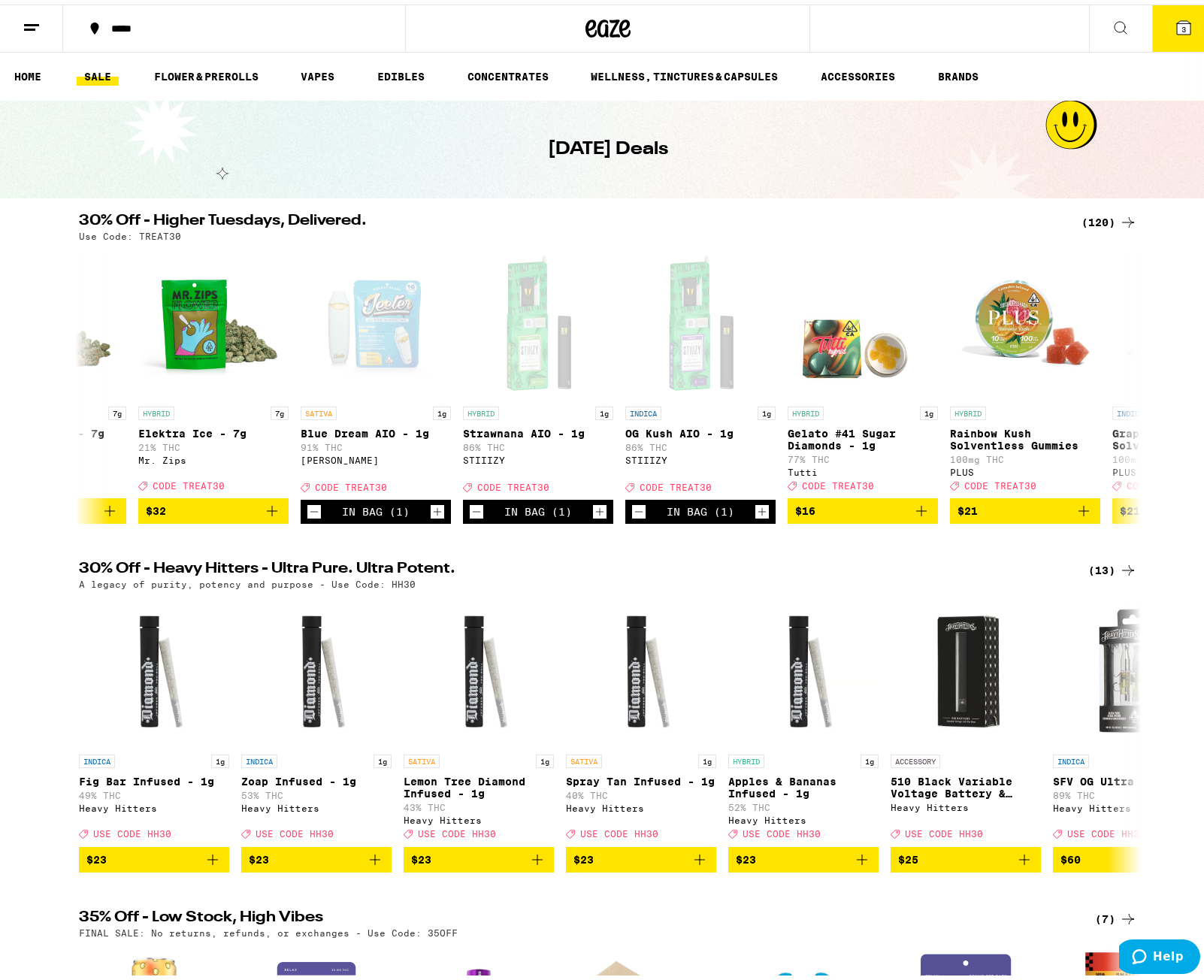
click at [1179, 30] on icon at bounding box center [1183, 23] width 13 height 13
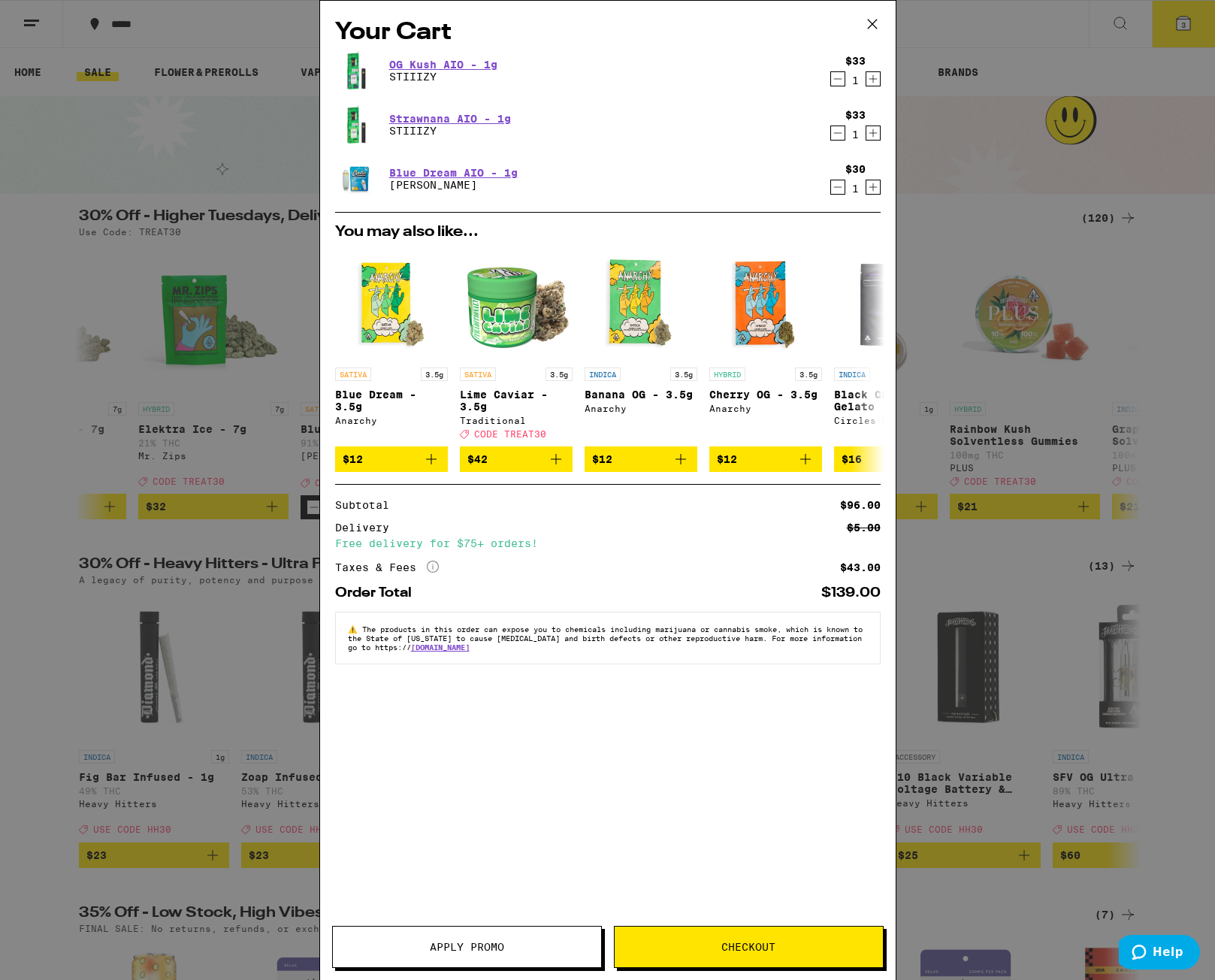
click at [50, 552] on div "Your Cart OG Kush AIO - 1g STIIIZY $33 1 Strawnana AIO - 1g STIIIZY $33 1 Blue …" at bounding box center [608, 490] width 1215 height 980
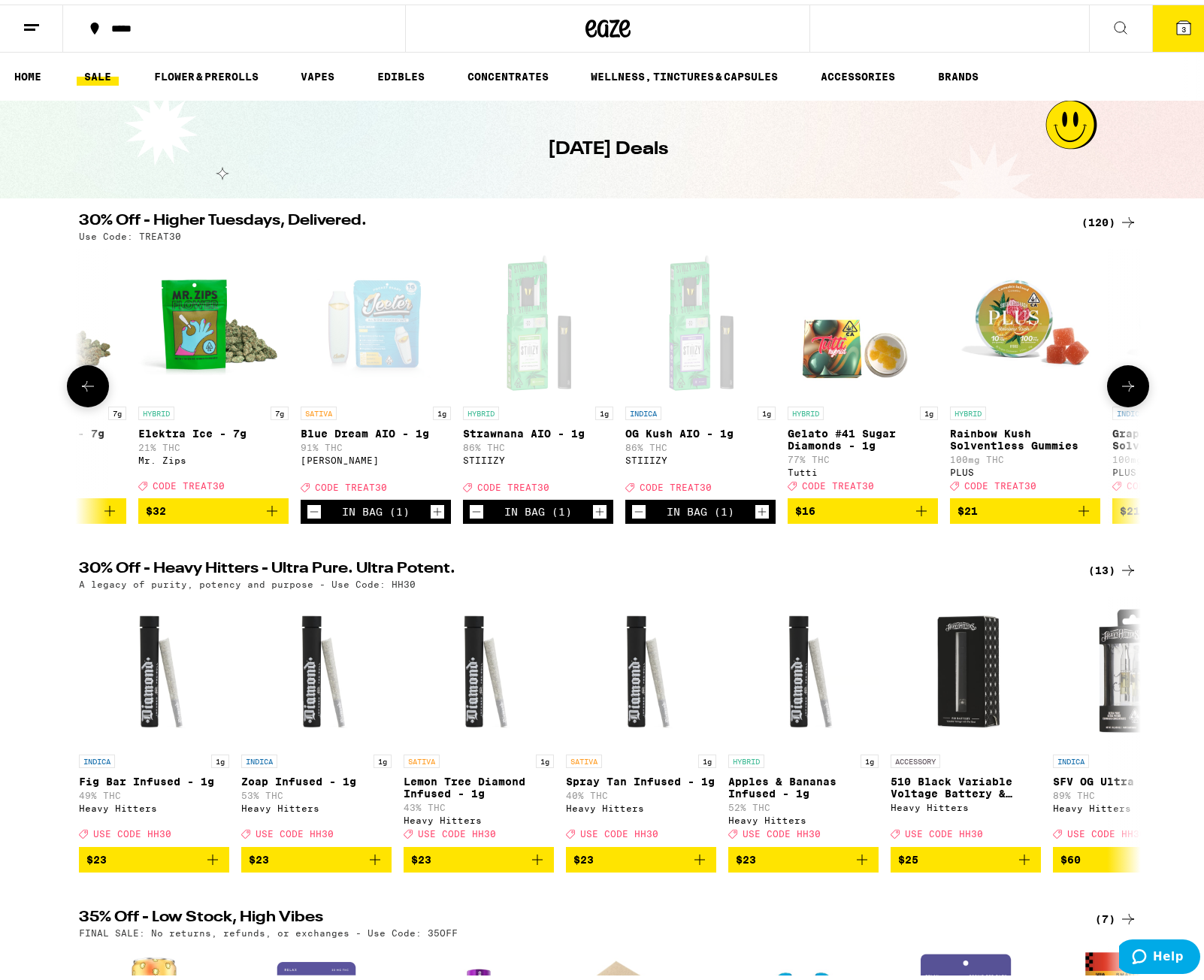
click at [83, 390] on icon at bounding box center [88, 381] width 18 height 18
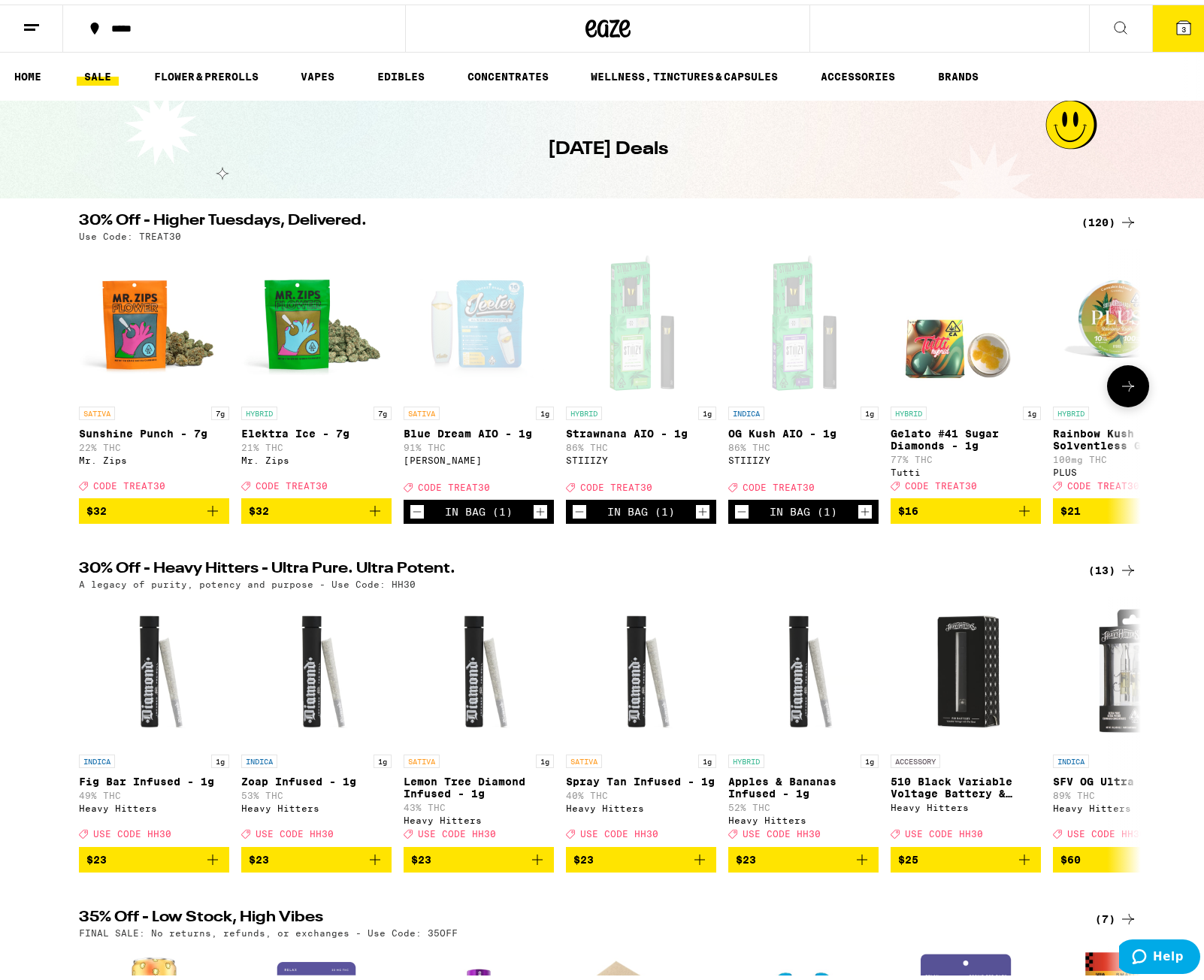
click at [1134, 392] on button at bounding box center [1127, 381] width 42 height 42
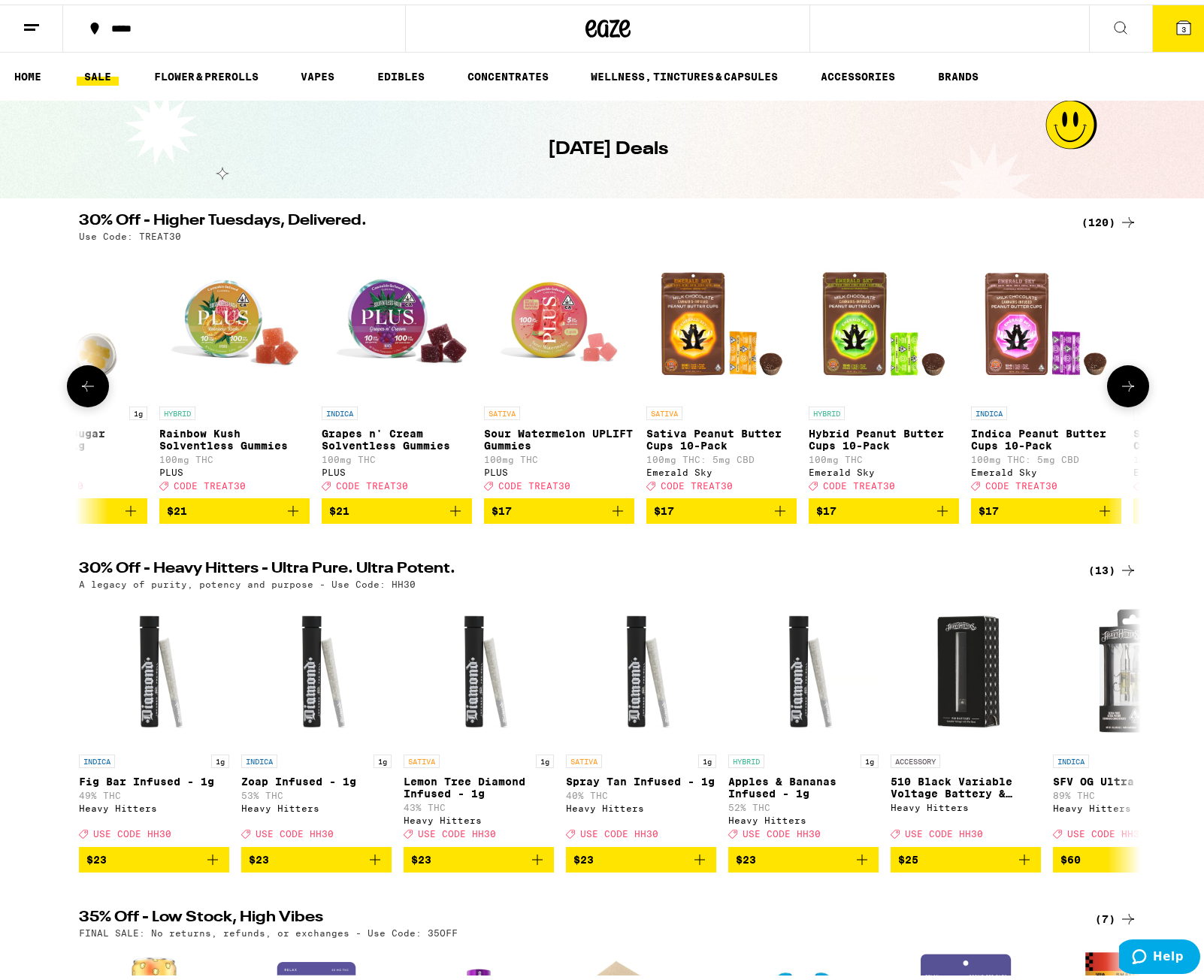
scroll to position [0, 894]
click at [1134, 392] on button at bounding box center [1127, 381] width 42 height 42
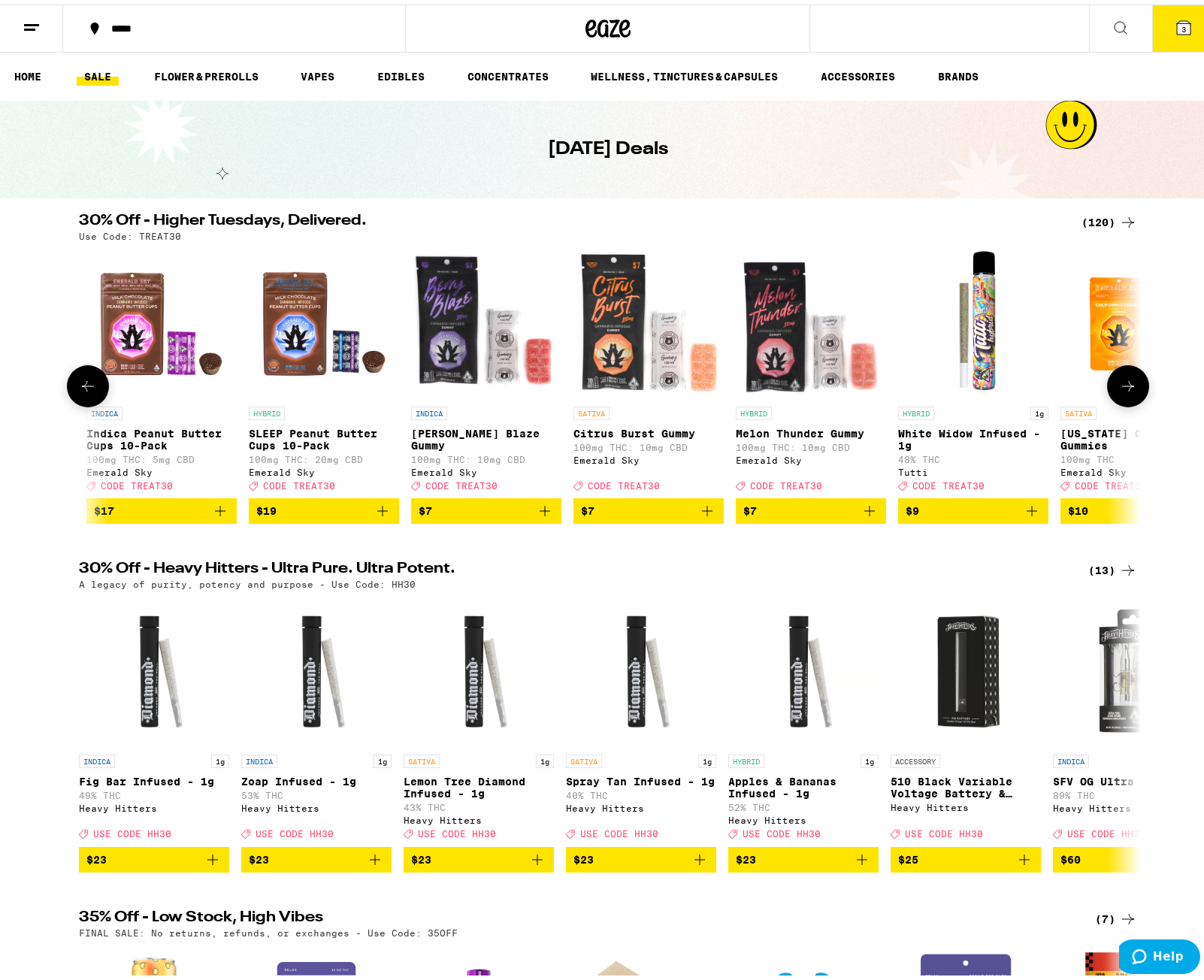
scroll to position [0, 1788]
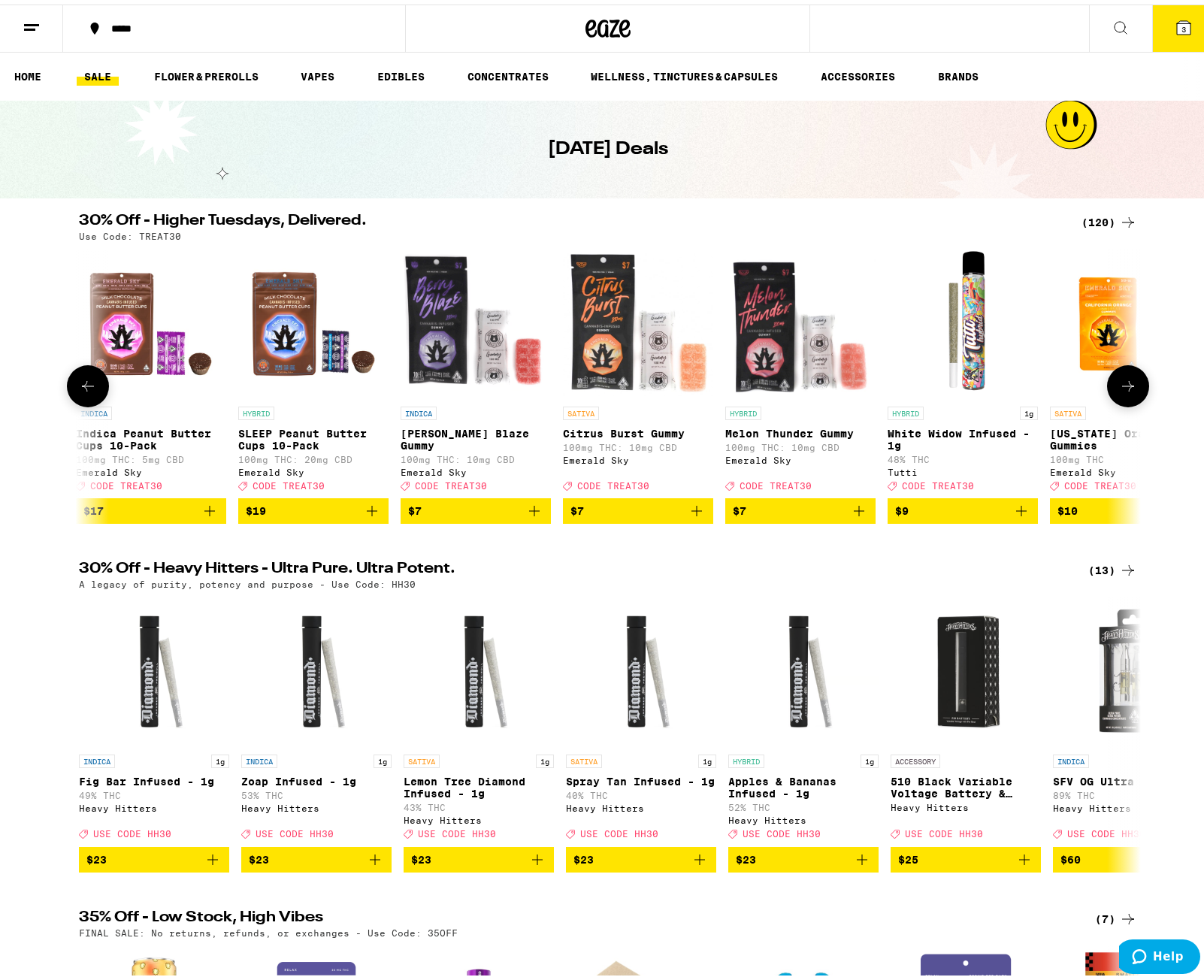
click at [1012, 515] on icon "Add to bag" at bounding box center [1021, 507] width 18 height 18
click at [1119, 390] on icon at bounding box center [1128, 381] width 18 height 18
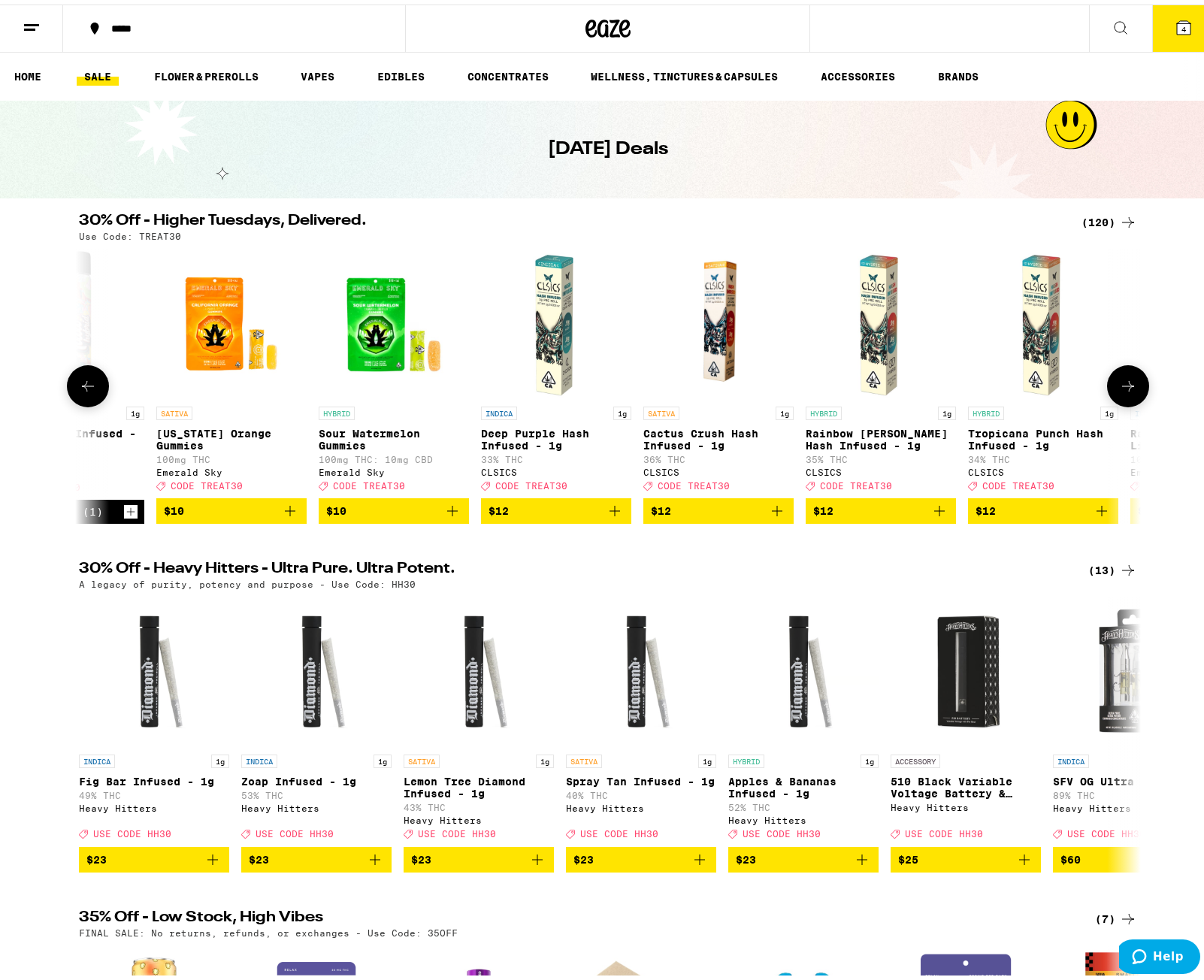
scroll to position [0, 2682]
click at [1181, 21] on span "4" at bounding box center [1183, 25] width 4 height 9
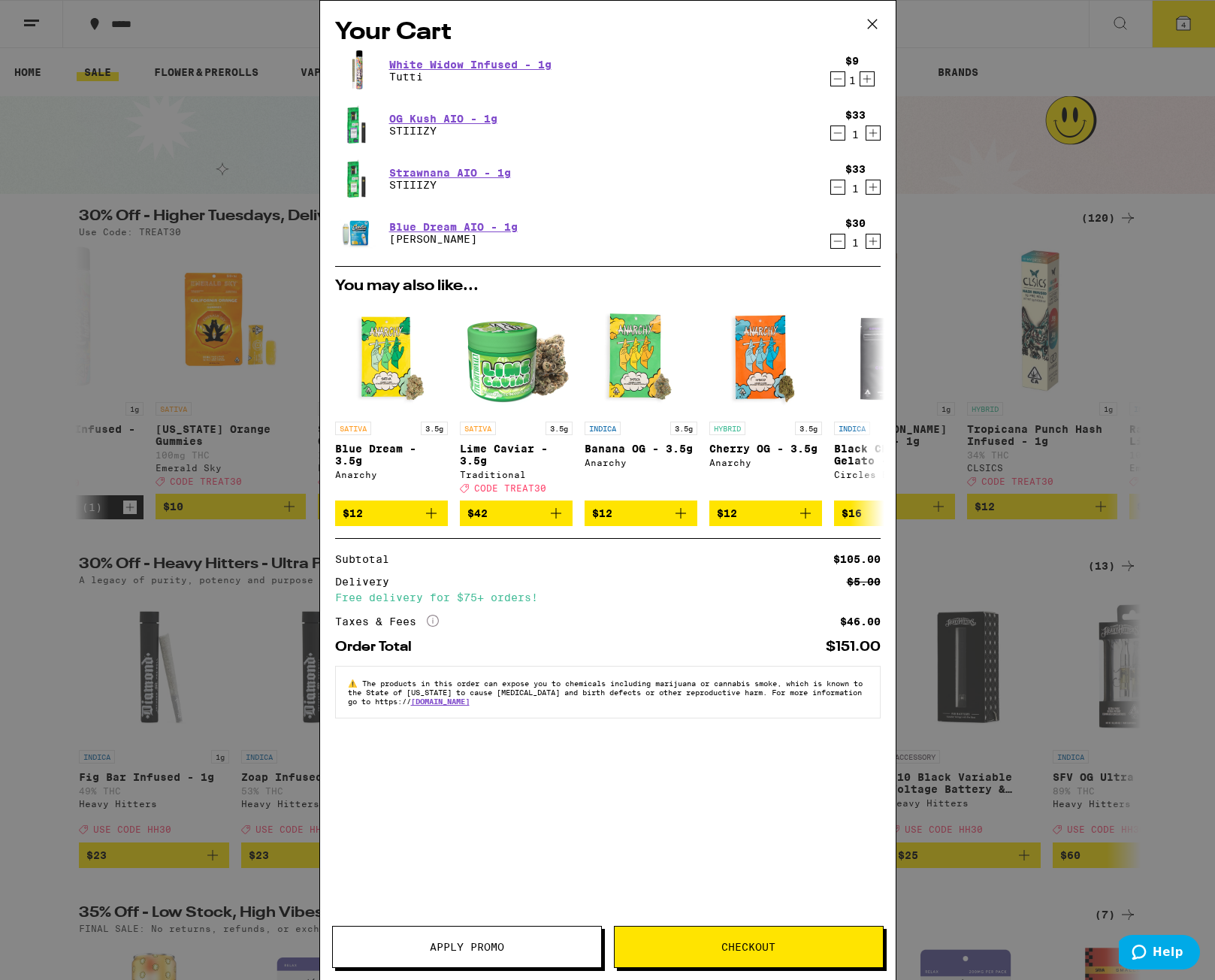
click at [474, 950] on span "Apply Promo" at bounding box center [466, 947] width 74 height 11
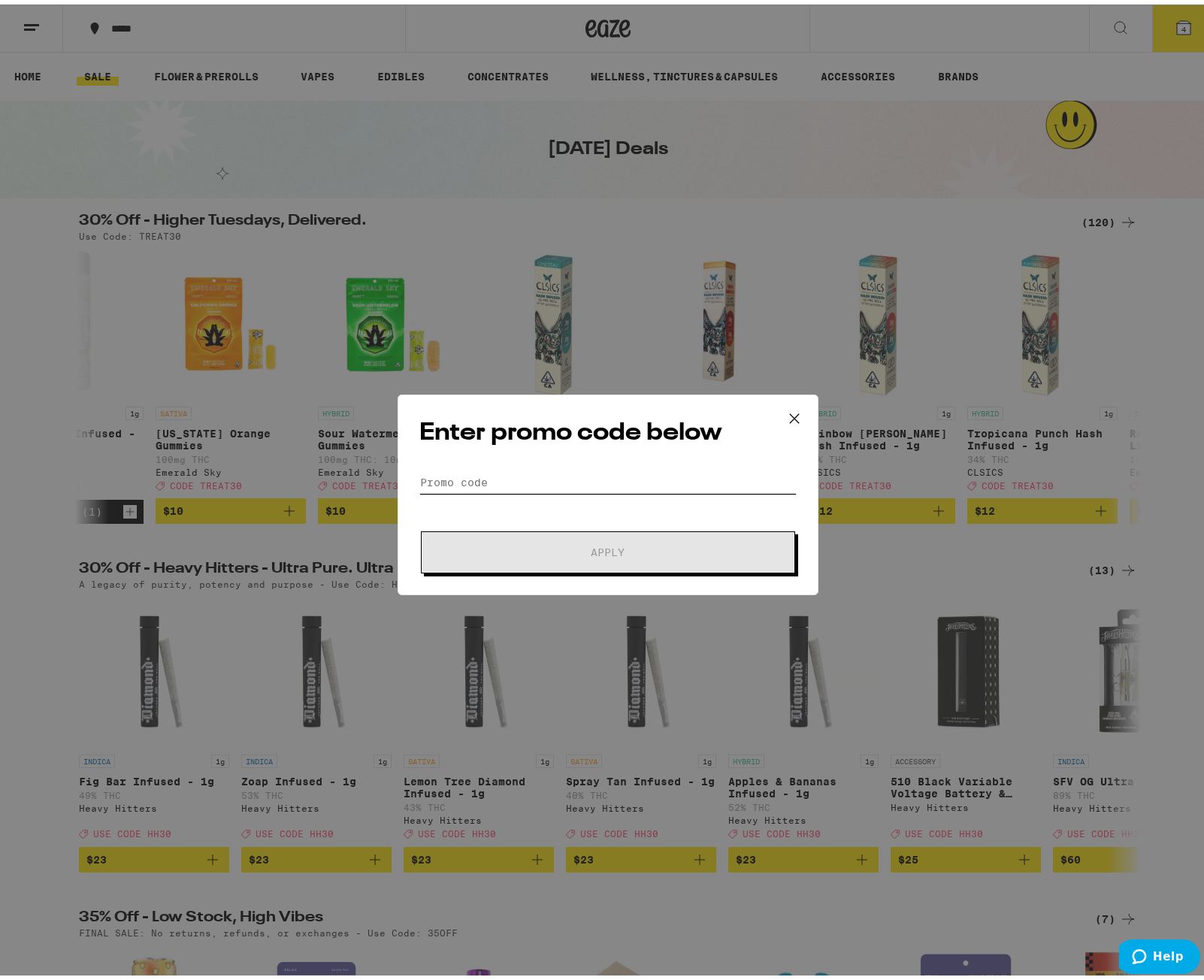
click at [575, 476] on input "Promo Code" at bounding box center [607, 477] width 377 height 22
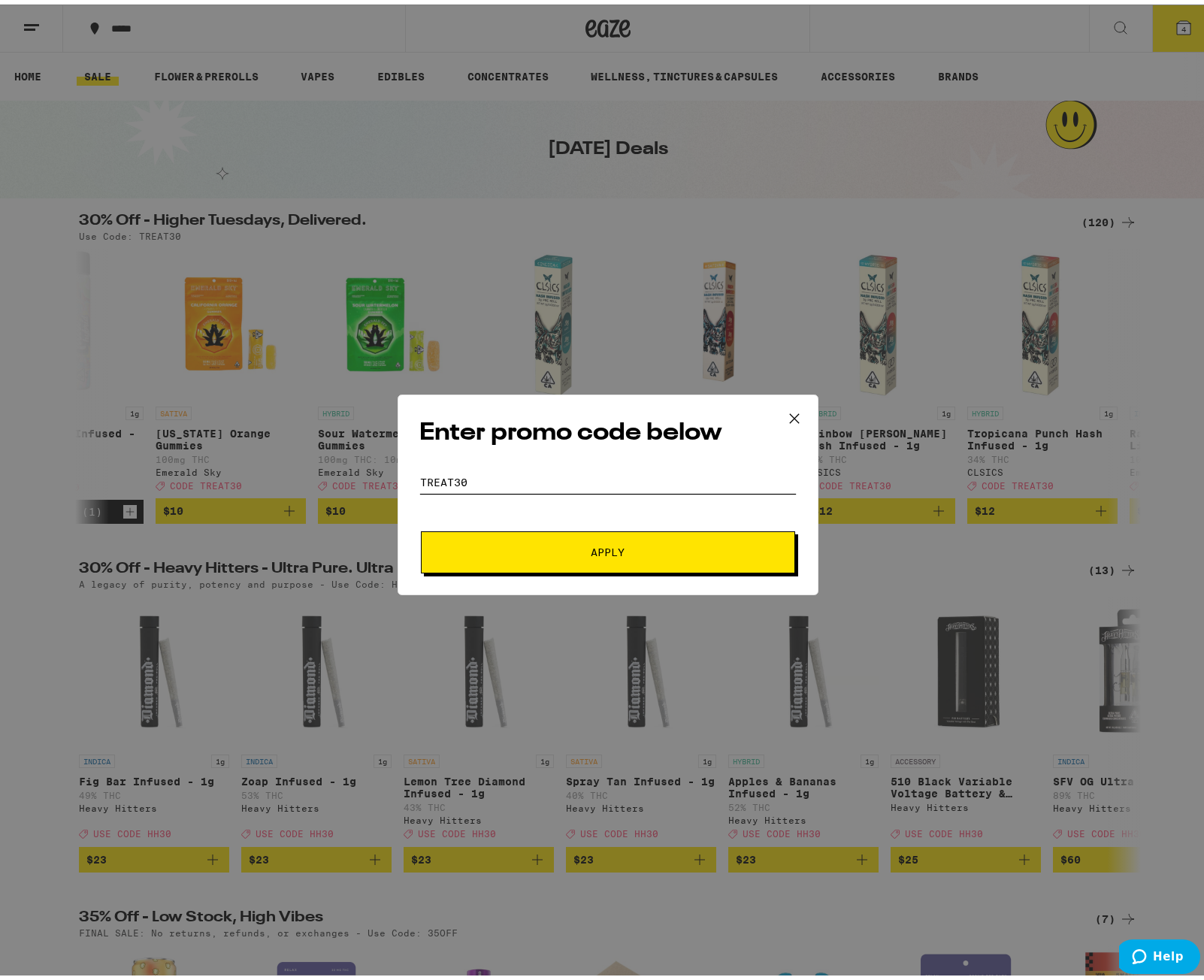
type input "treat30"
click at [569, 543] on span "Apply" at bounding box center [607, 548] width 271 height 11
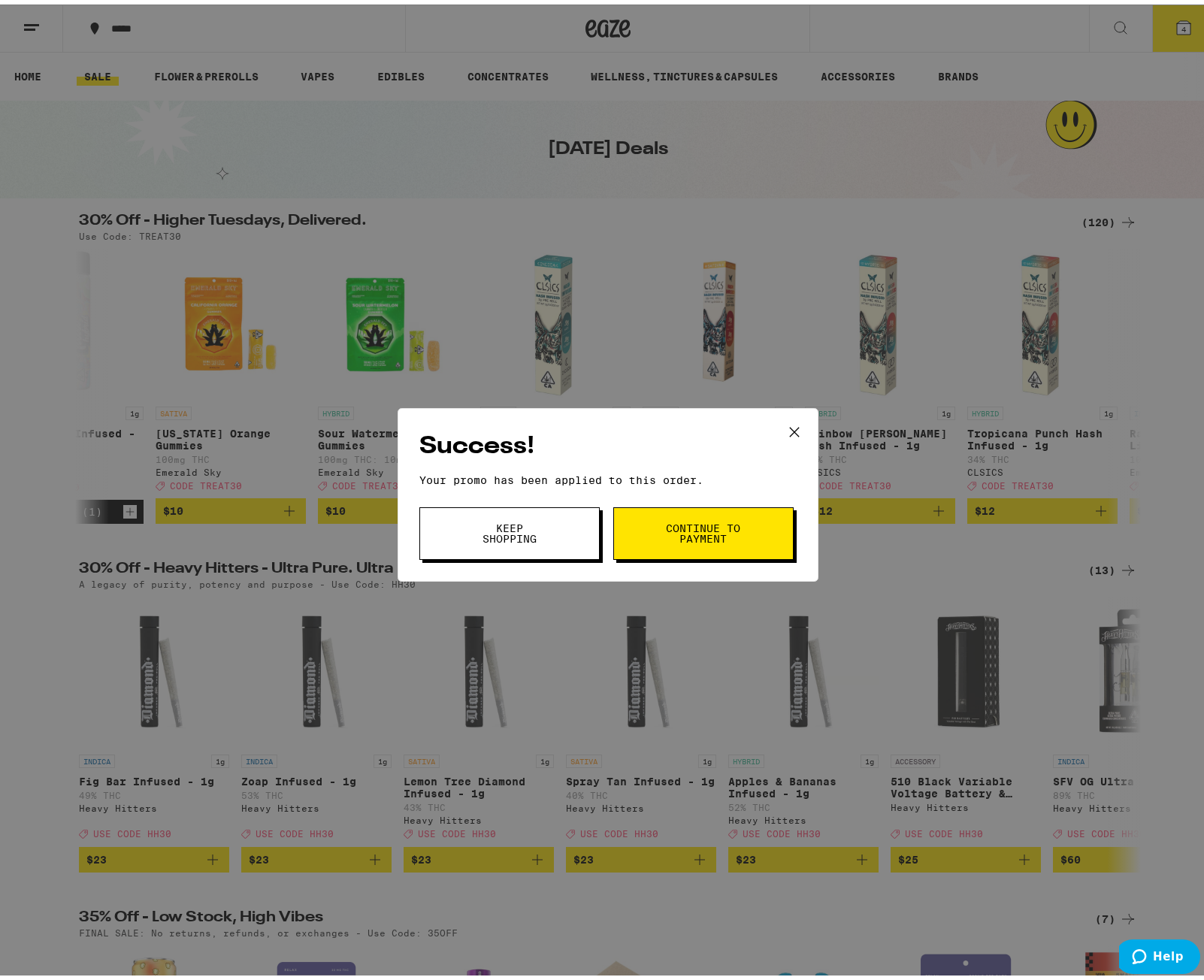
click at [717, 532] on span "Continue to payment" at bounding box center [704, 529] width 77 height 21
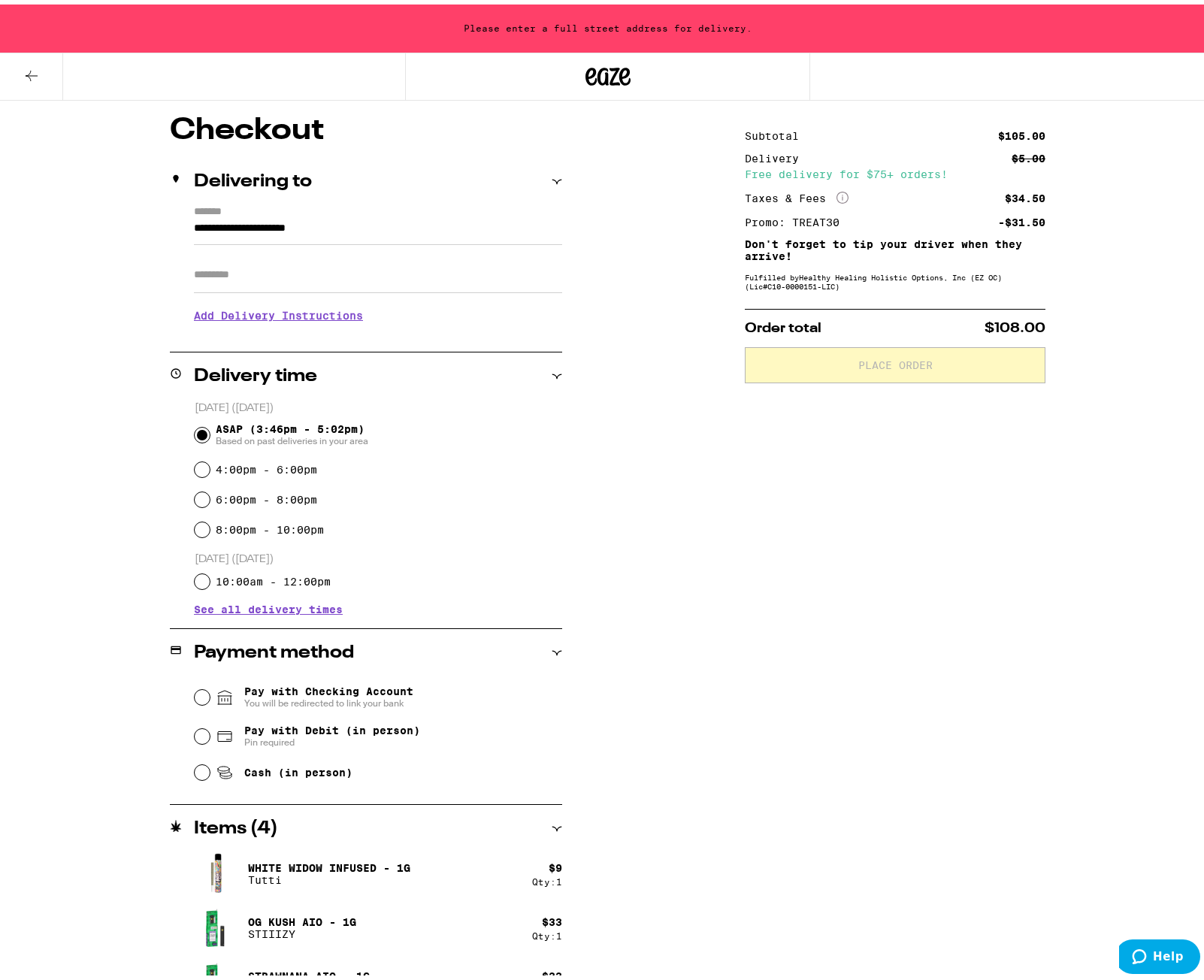
scroll to position [150, 0]
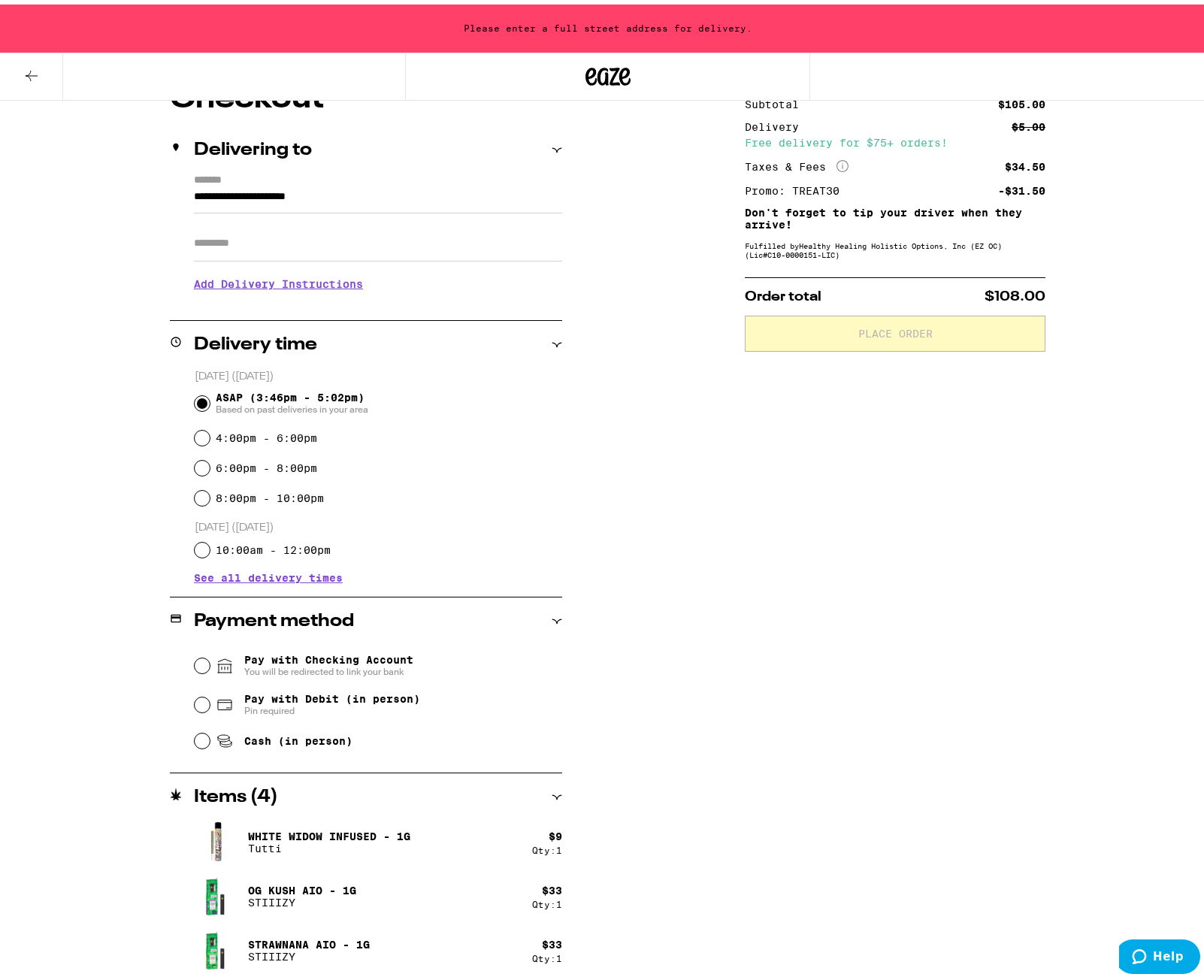
click at [230, 740] on span "Cash (in person)" at bounding box center [283, 736] width 137 height 18
click at [210, 740] on input "Cash (in person)" at bounding box center [202, 736] width 15 height 15
radio input "true"
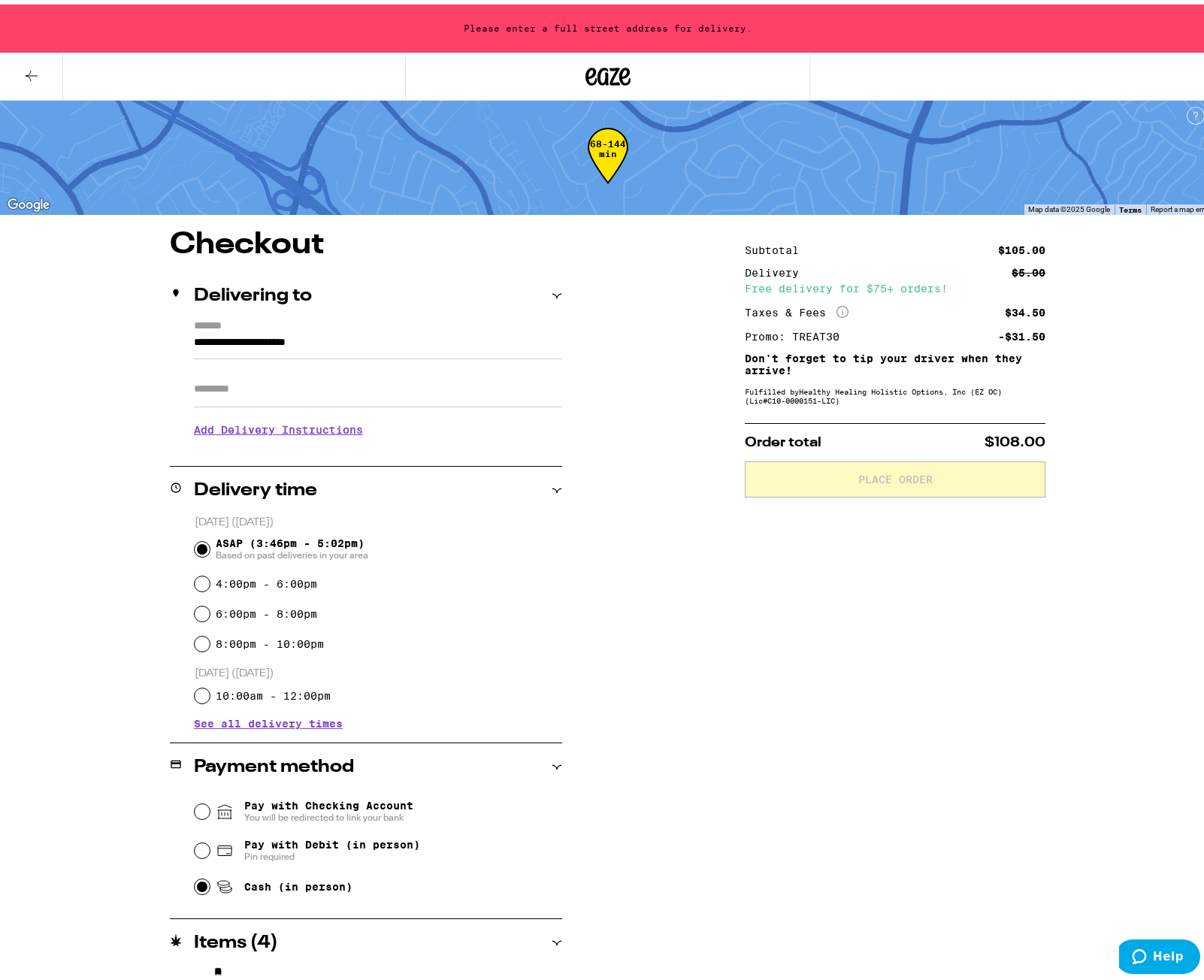
scroll to position [0, 0]
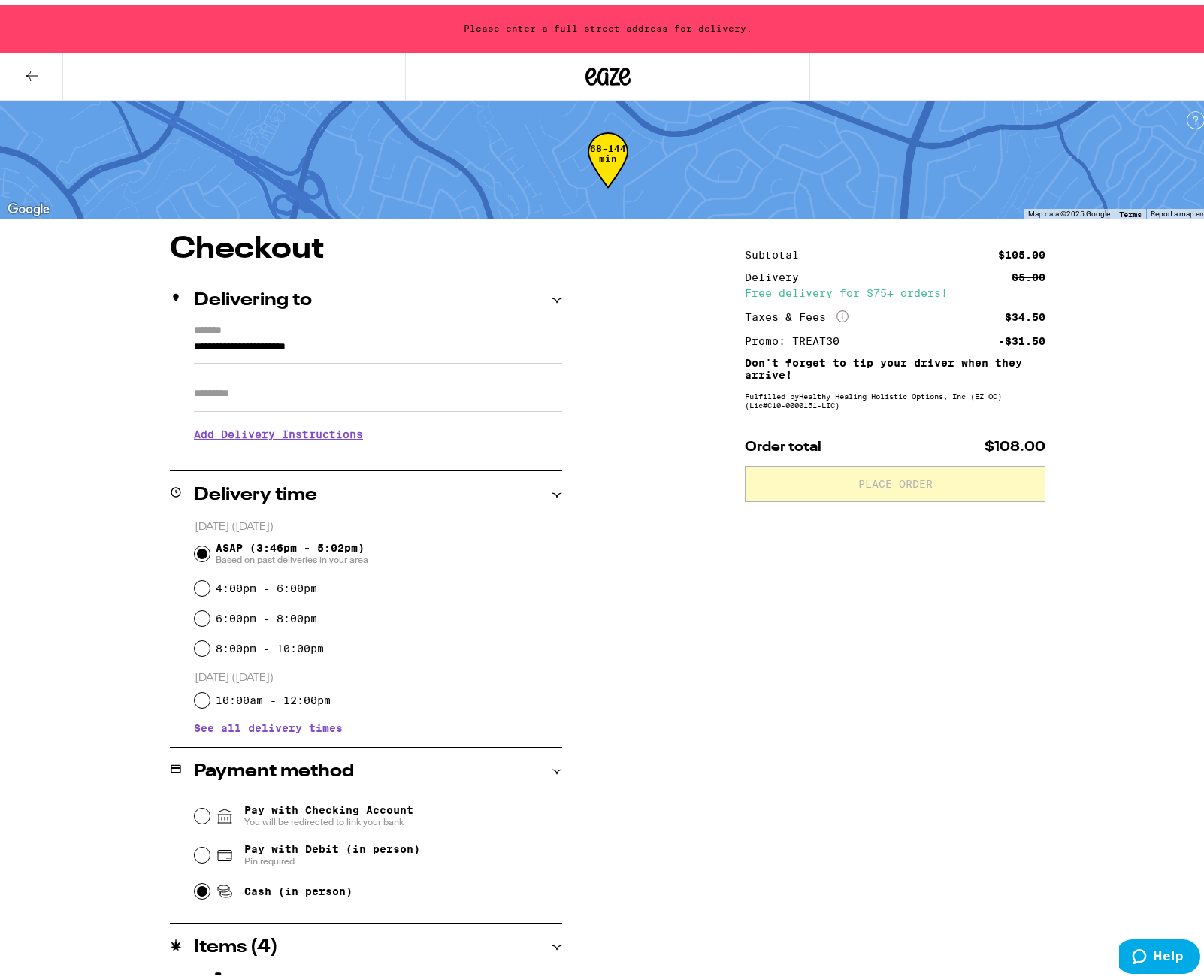
drag, startPoint x: 420, startPoint y: 354, endPoint x: 103, endPoint y: 354, distance: 317.0
click at [103, 354] on div "**********" at bounding box center [607, 707] width 1082 height 954
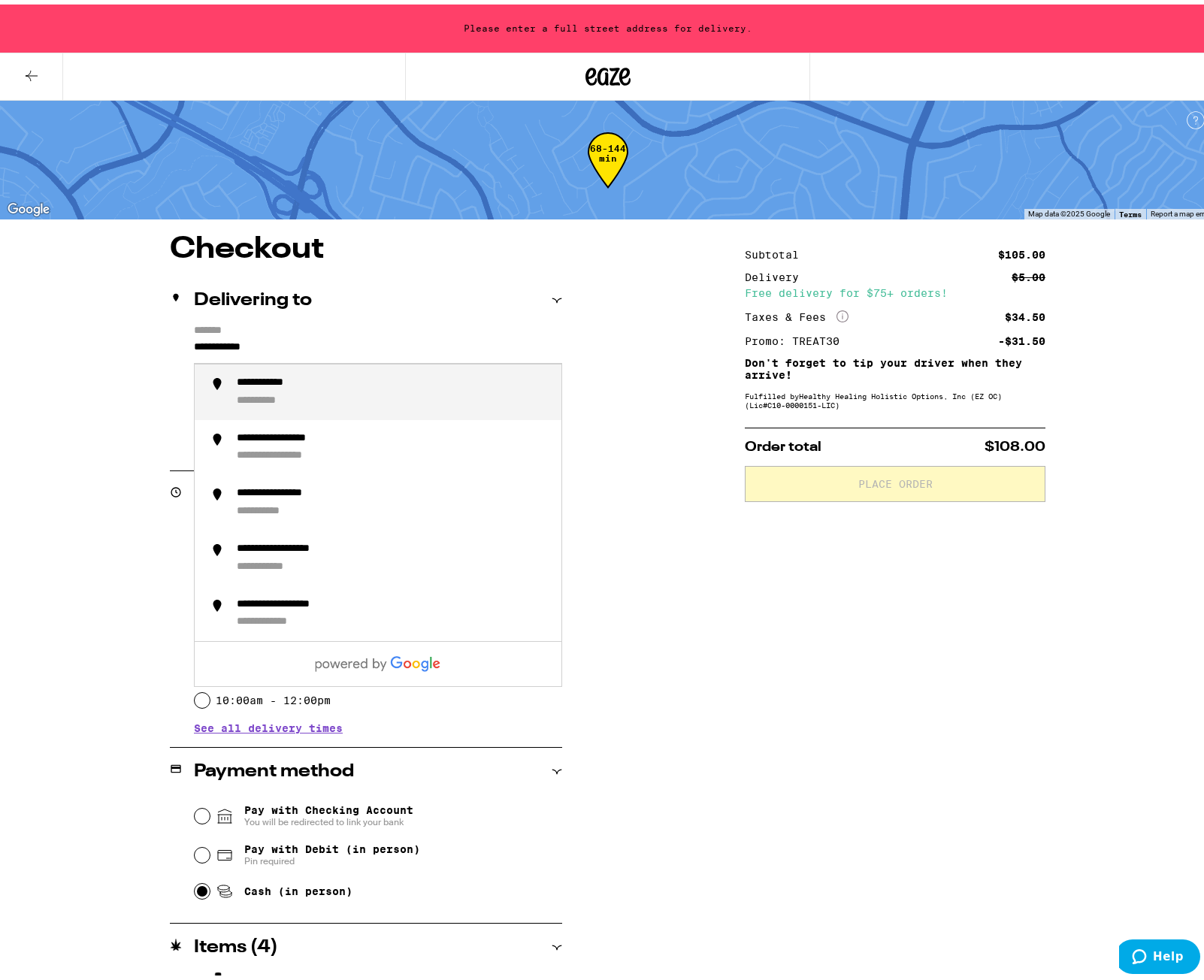
click at [263, 390] on div "**********" at bounding box center [393, 387] width 313 height 31
type input "**********"
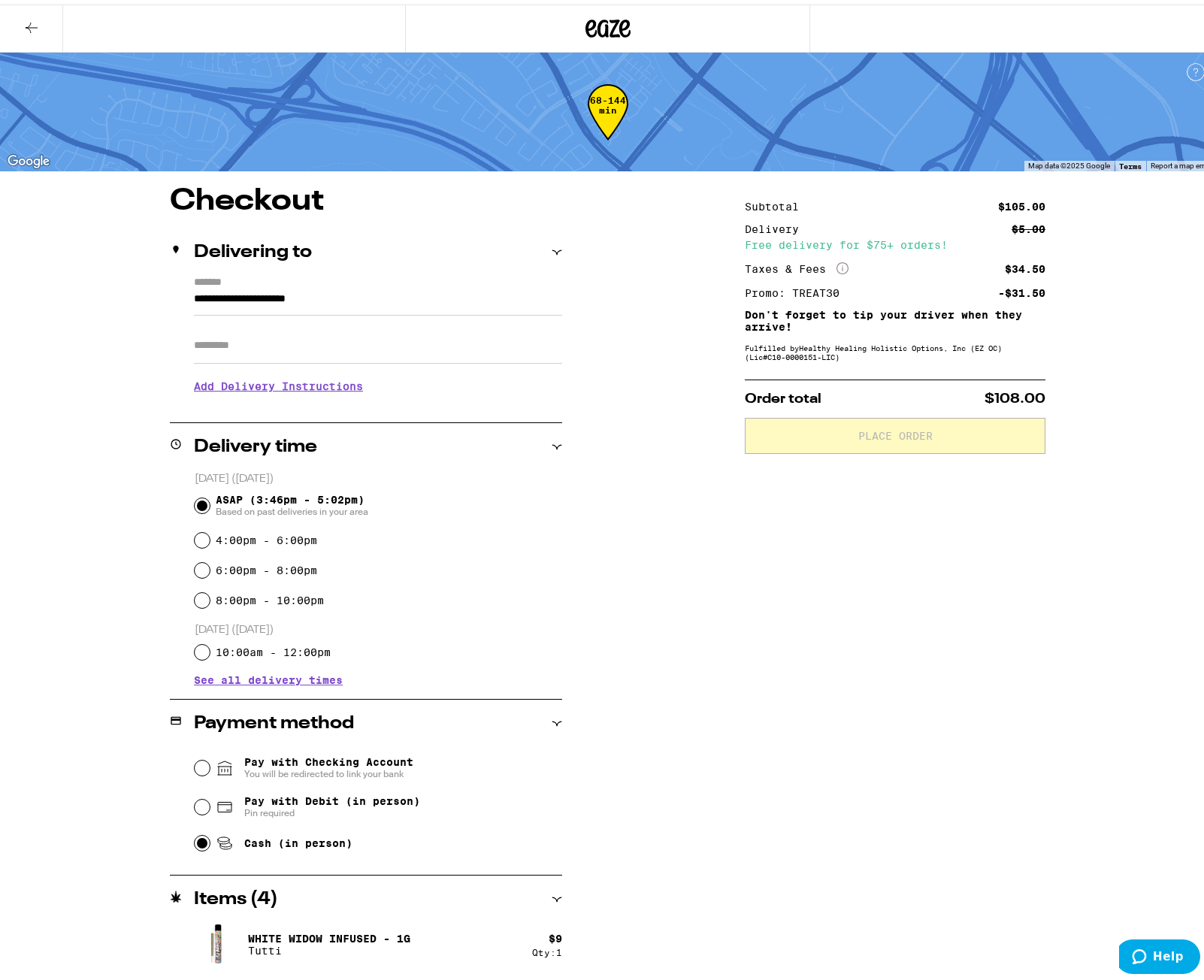
click at [295, 383] on h3 "Add Delivery Instructions" at bounding box center [378, 381] width 368 height 35
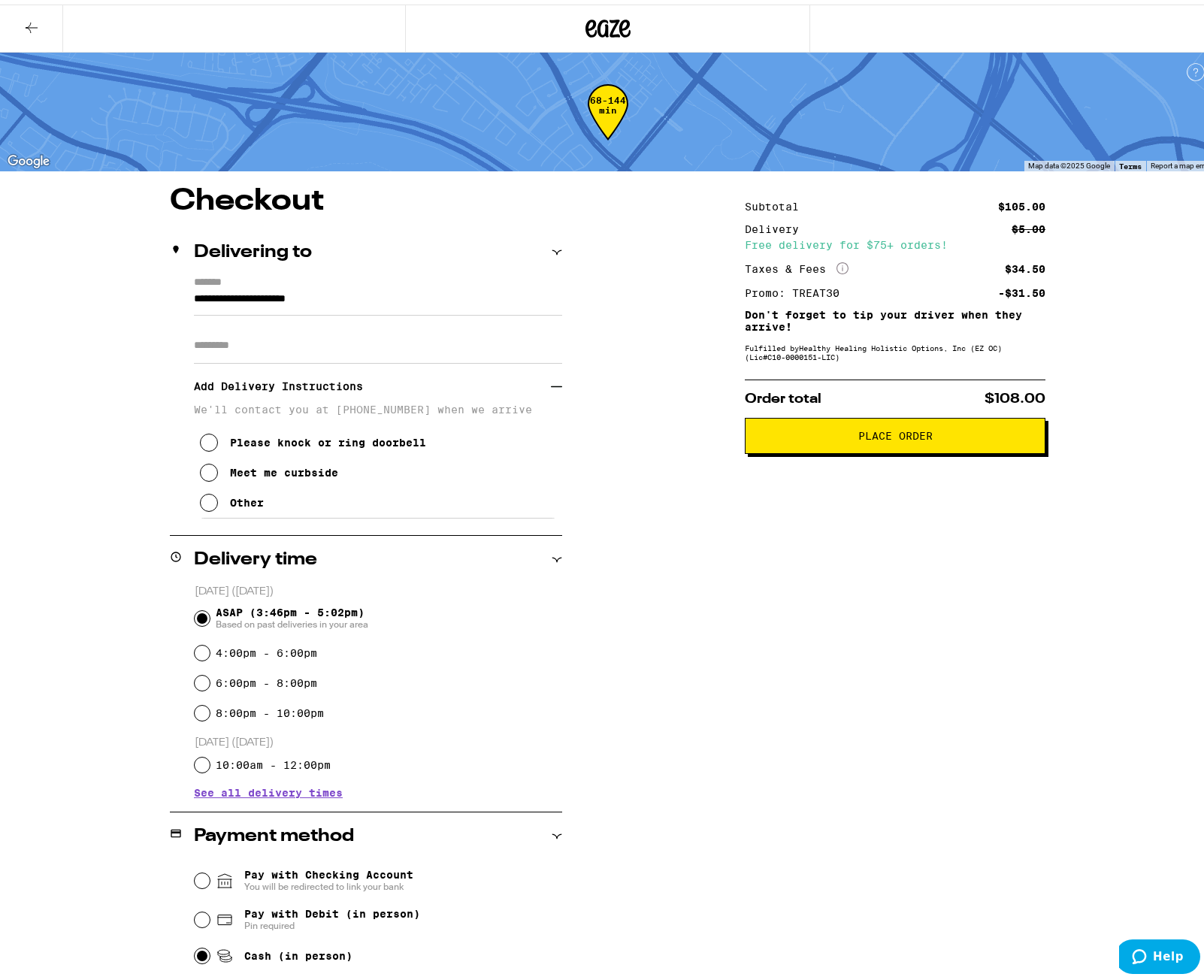
drag, startPoint x: 195, startPoint y: 503, endPoint x: 199, endPoint y: 510, distance: 8.1
click at [200, 504] on icon at bounding box center [209, 498] width 18 height 18
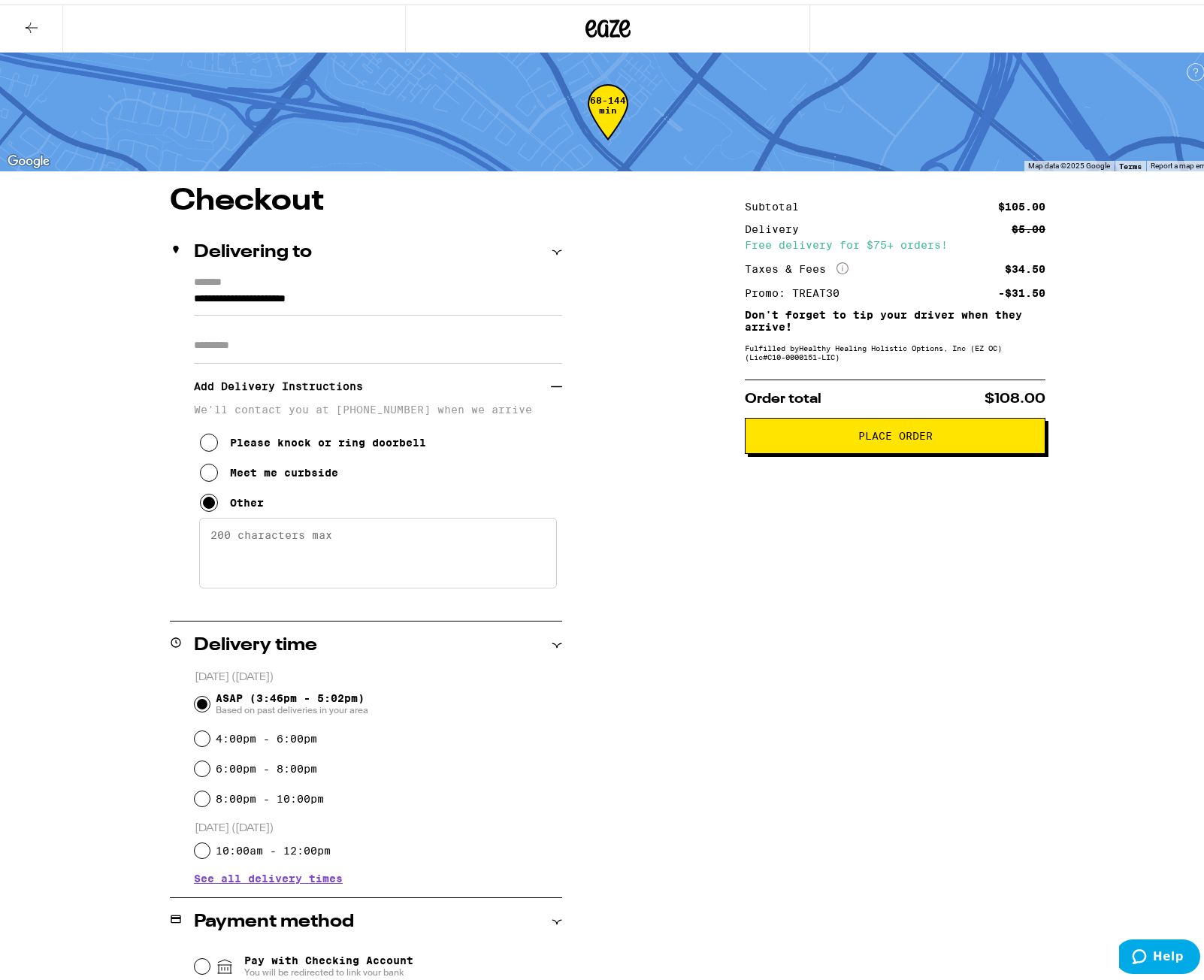
click at [263, 561] on textarea "Enter any other delivery instructions you want driver to know" at bounding box center [378, 549] width 357 height 71
type textarea "Gate Code #5037, text me and ill come down to you"
click at [959, 437] on span "Place Order" at bounding box center [895, 431] width 275 height 11
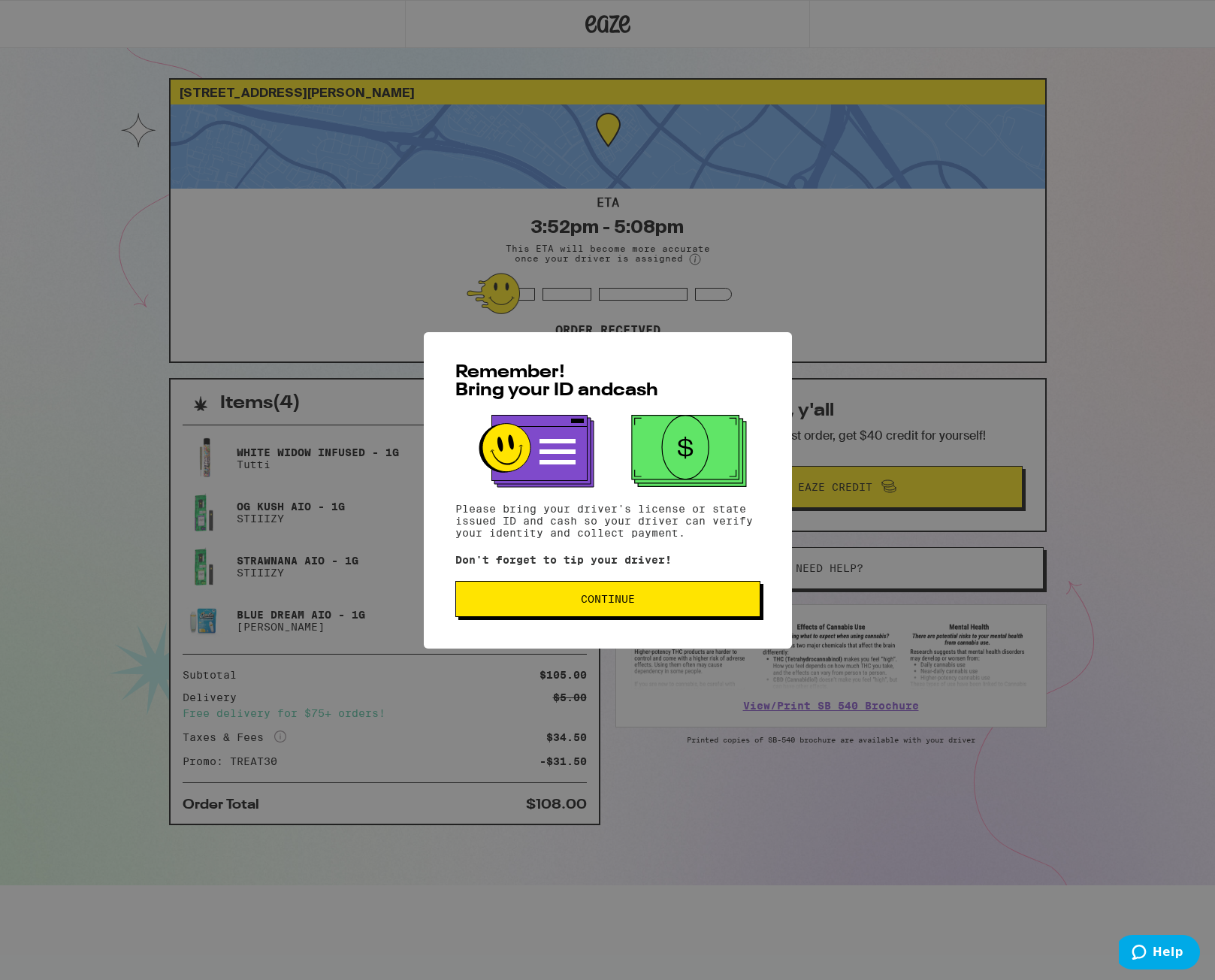
click at [599, 604] on span "Continue" at bounding box center [608, 599] width 54 height 11
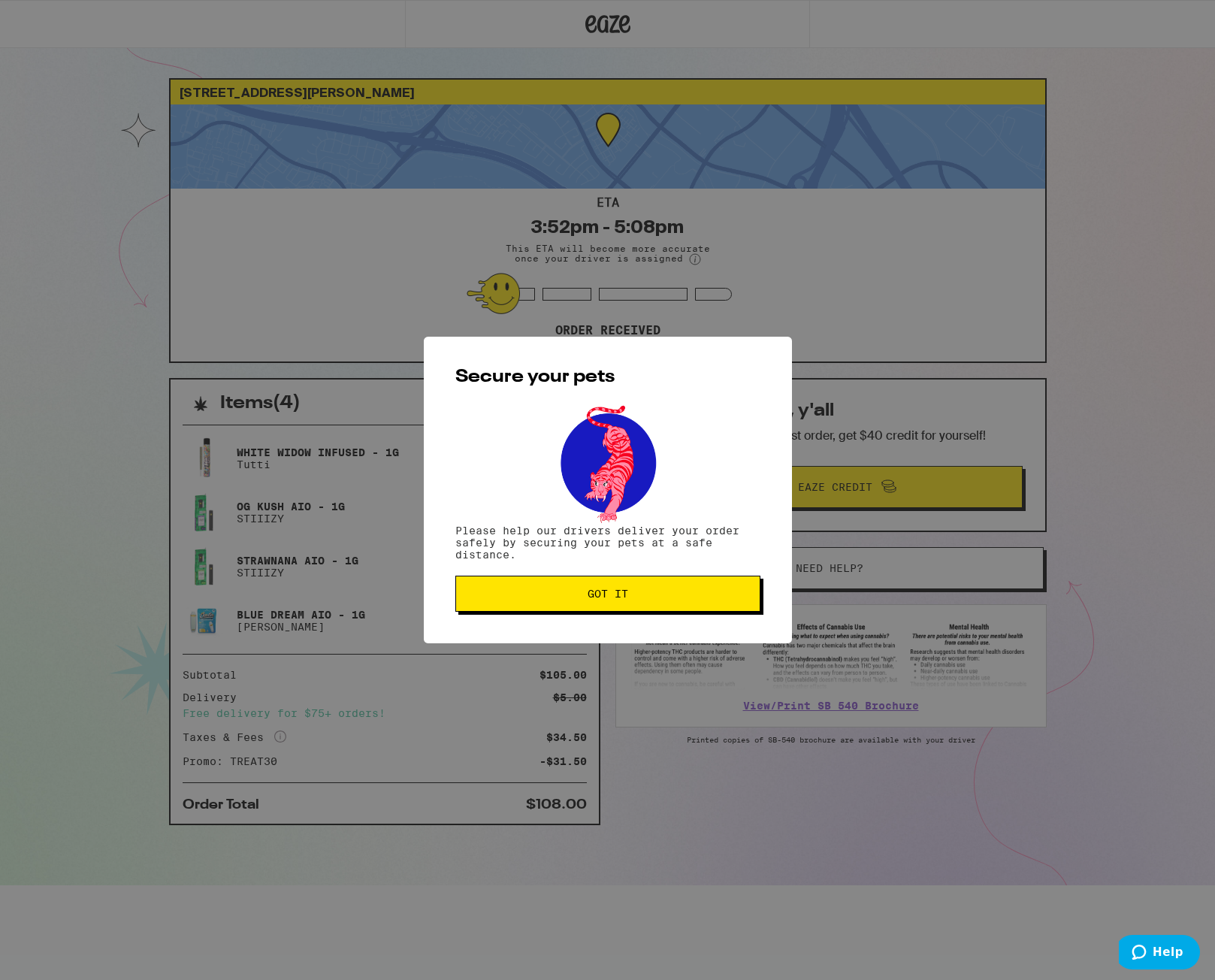
click at [599, 605] on button "Got it" at bounding box center [608, 593] width 306 height 36
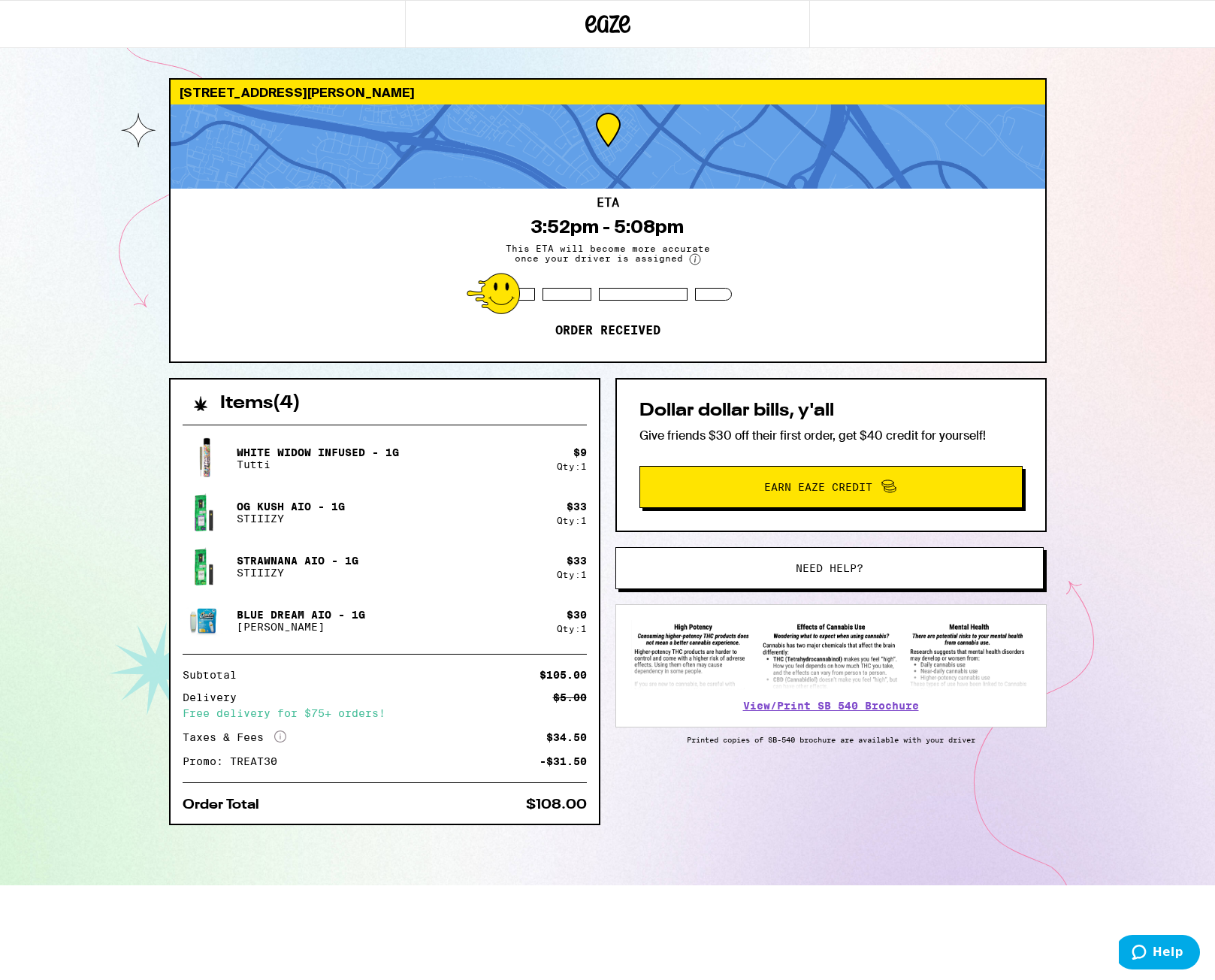
click at [500, 294] on div at bounding box center [493, 293] width 54 height 41
click at [484, 305] on div at bounding box center [493, 293] width 54 height 41
click at [520, 289] on div at bounding box center [509, 294] width 52 height 13
click at [504, 303] on div at bounding box center [493, 293] width 54 height 41
drag, startPoint x: 504, startPoint y: 303, endPoint x: 696, endPoint y: 289, distance: 192.5
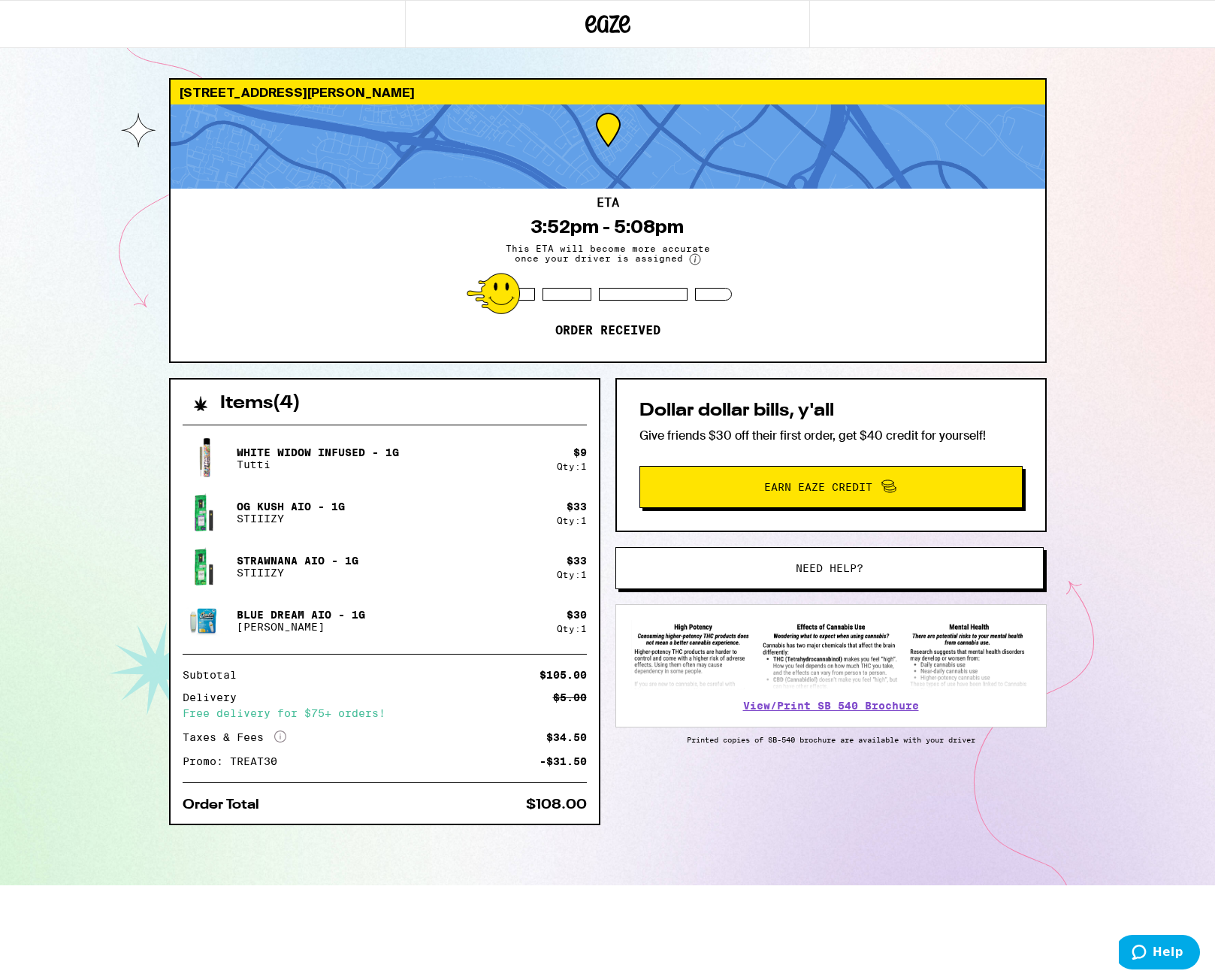
click at [694, 289] on div at bounding box center [608, 294] width 248 height 13
click at [699, 289] on div at bounding box center [713, 294] width 37 height 13
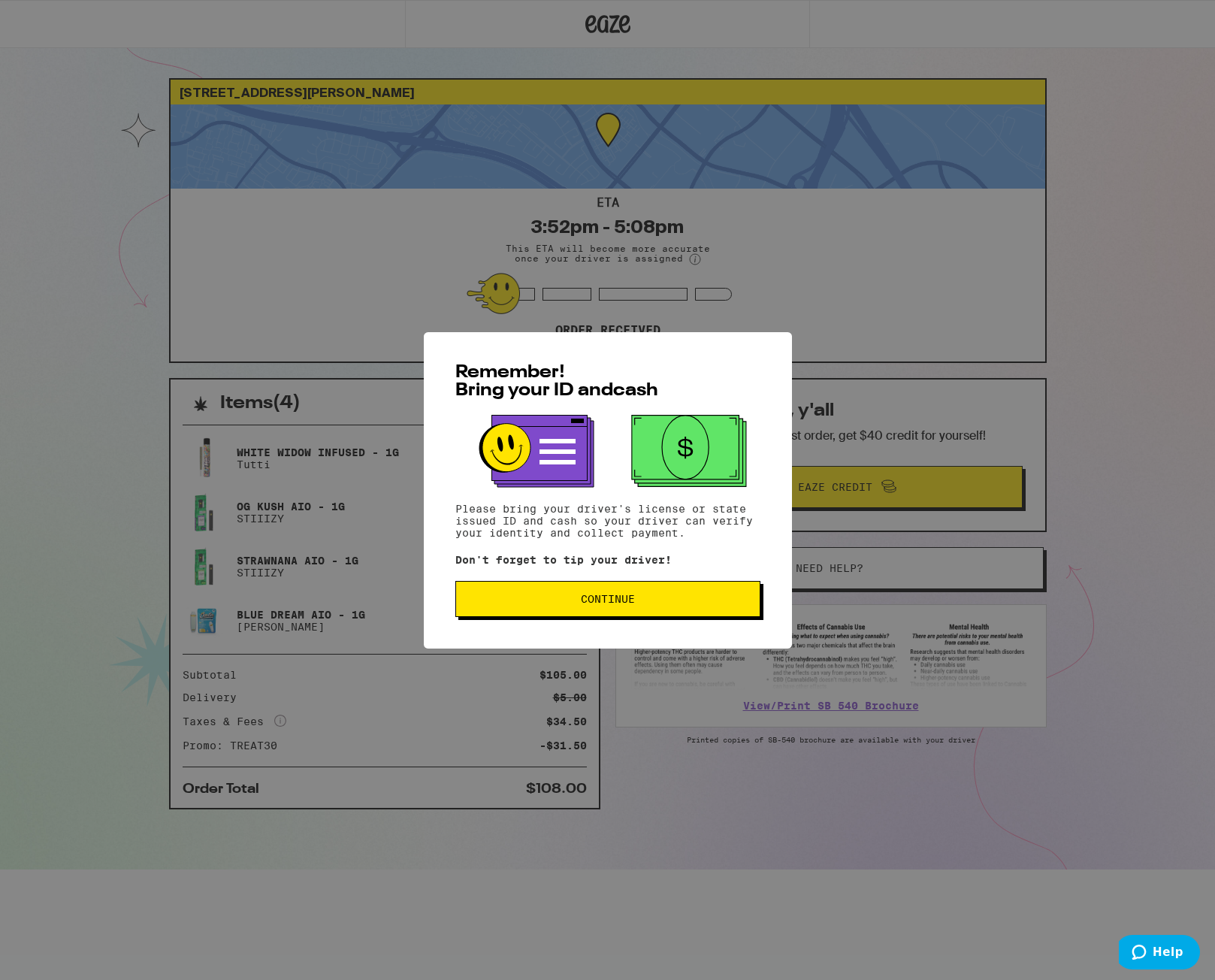
click at [606, 604] on span "Continue" at bounding box center [608, 599] width 54 height 11
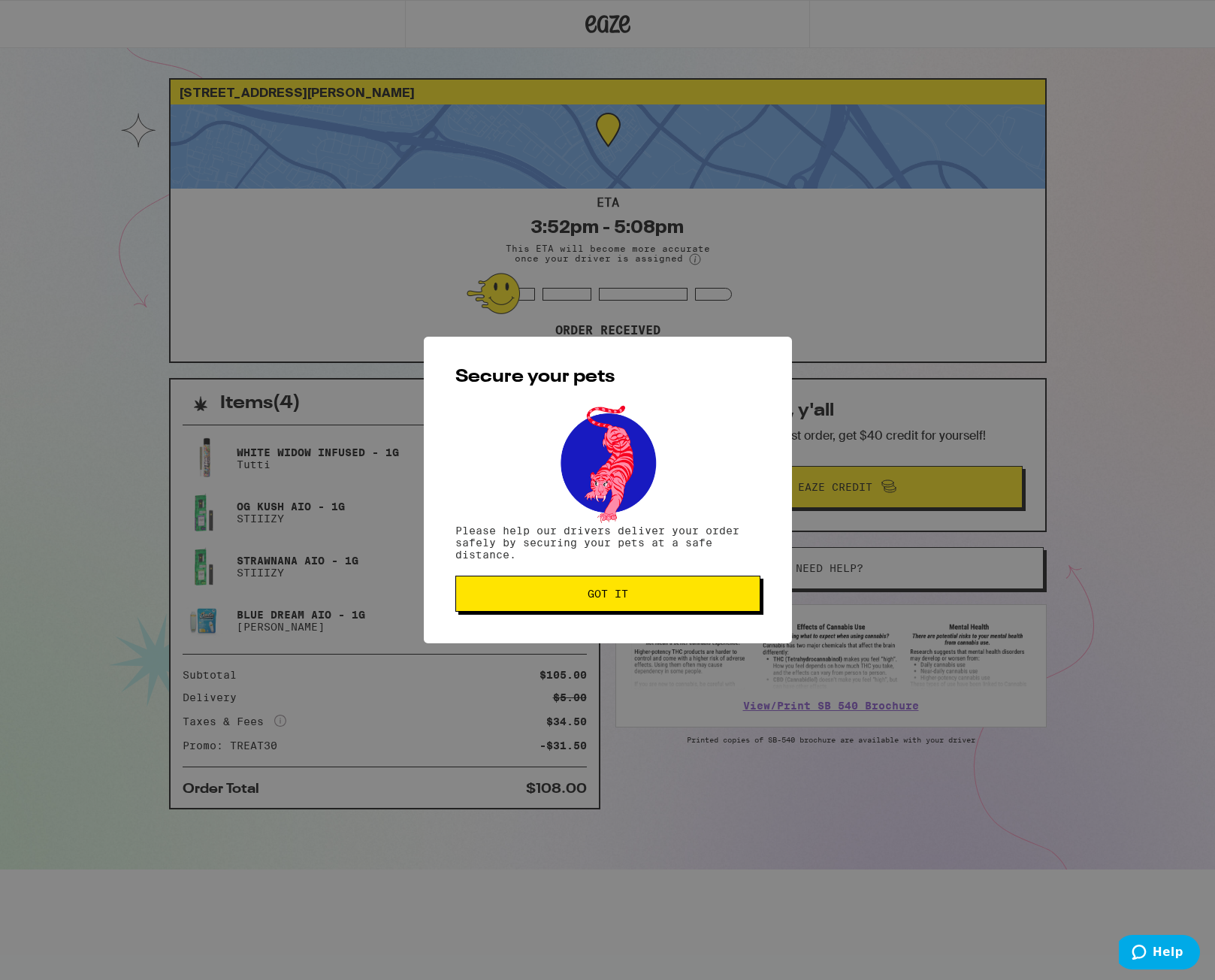
click at [630, 610] on button "Got it" at bounding box center [608, 593] width 306 height 36
